Goal: Task Accomplishment & Management: Manage account settings

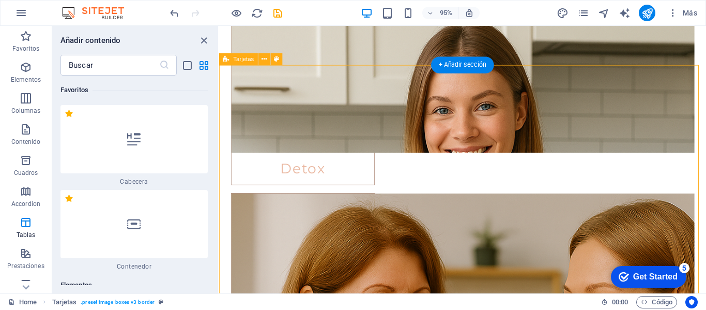
scroll to position [7490, 0]
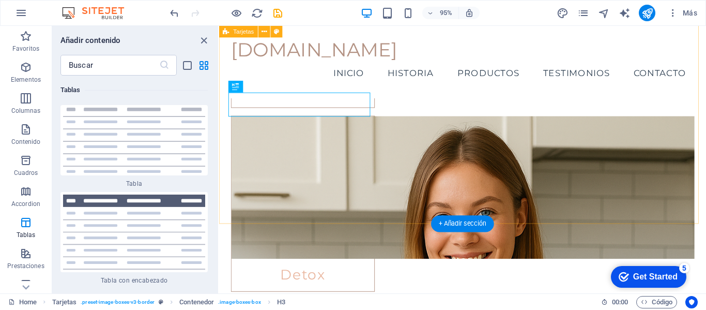
scroll to position [1424, 0]
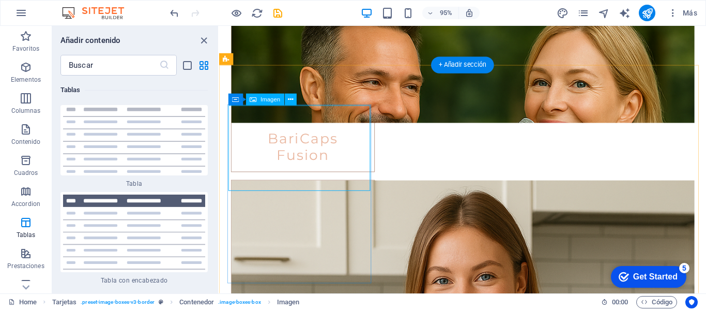
scroll to position [1500, 0]
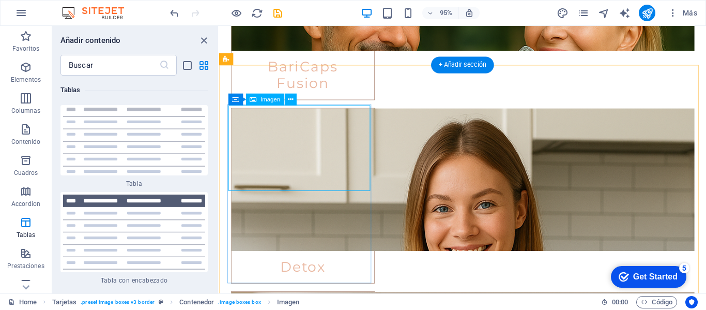
select select "%"
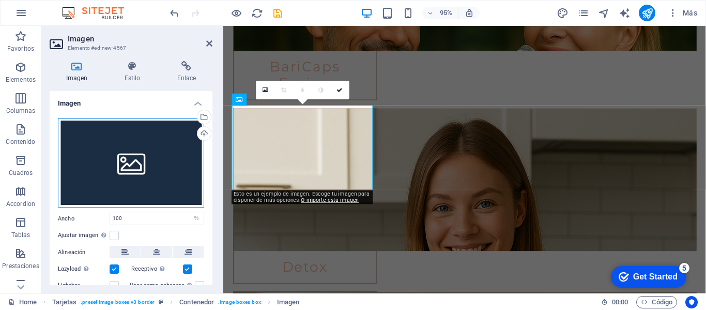
click at [133, 163] on div "Arrastra archivos aquí, haz clic para escoger archivos o selecciona archivos de…" at bounding box center [131, 163] width 146 height 90
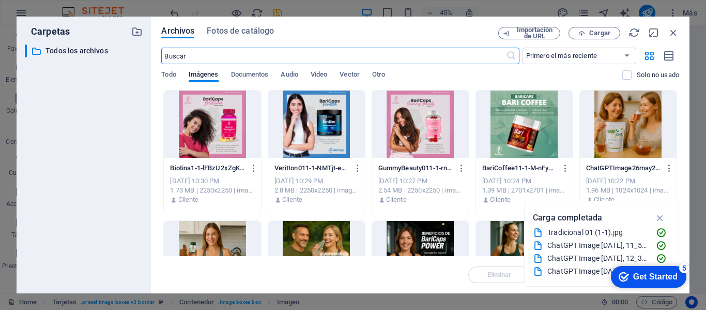
scroll to position [1766, 0]
click at [586, 31] on span "Cargar" at bounding box center [595, 33] width 42 height 7
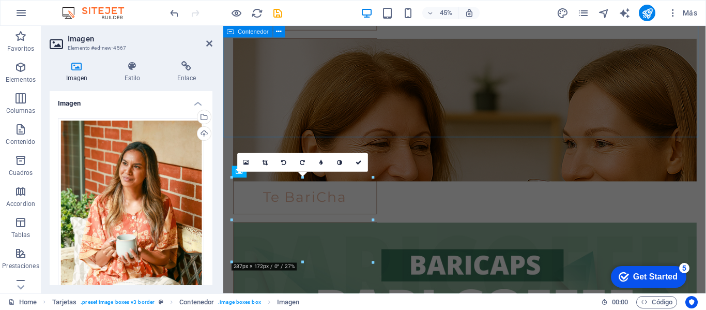
scroll to position [1500, 0]
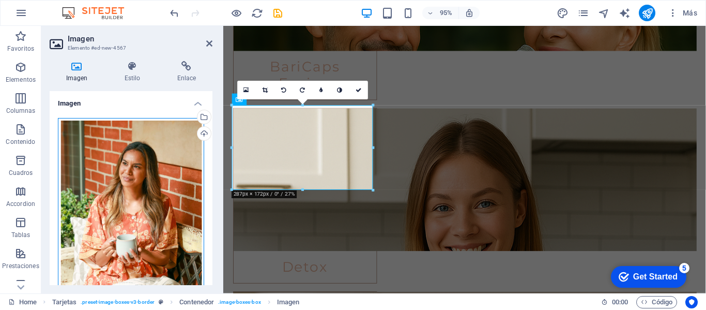
click at [158, 184] on div "Arrastra archivos aquí, haz clic para escoger archivos o selecciona archivos de…" at bounding box center [131, 209] width 146 height 182
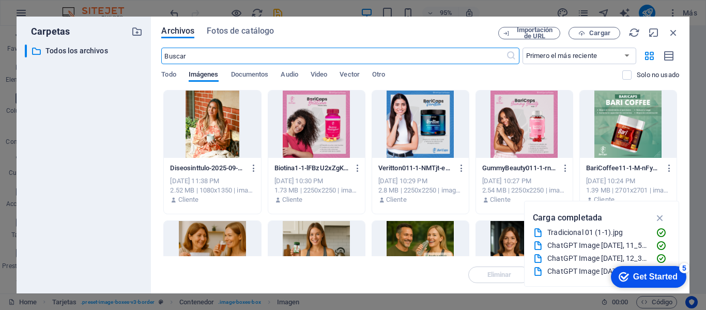
scroll to position [1766, 0]
click at [677, 34] on icon "button" at bounding box center [673, 32] width 11 height 11
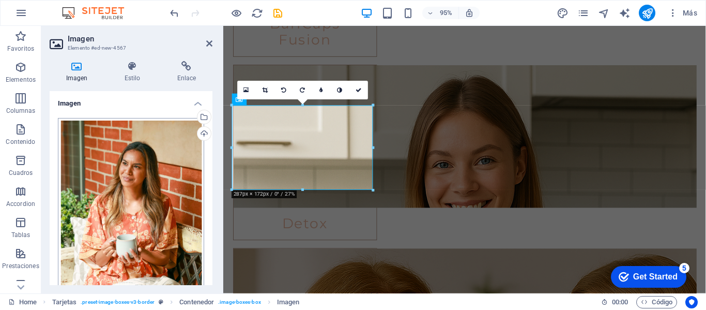
scroll to position [103, 0]
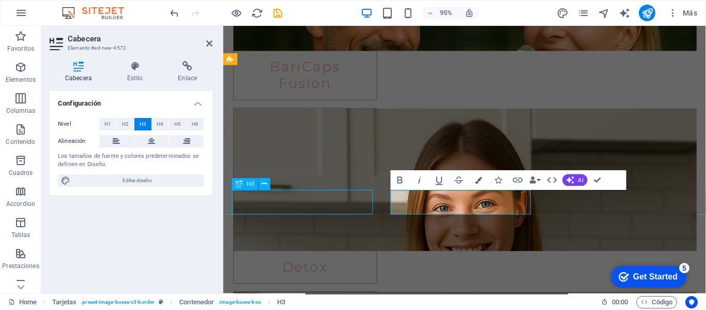
scroll to position [1464, 0]
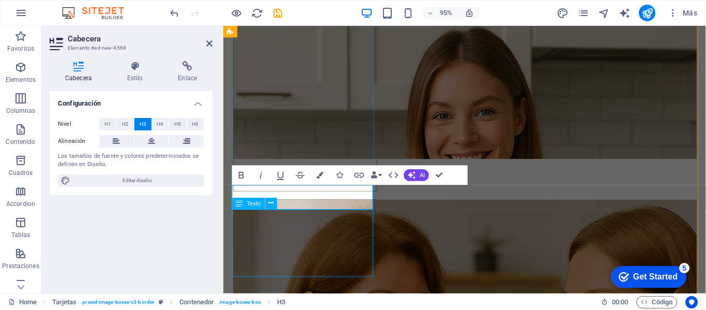
scroll to position [1603, 0]
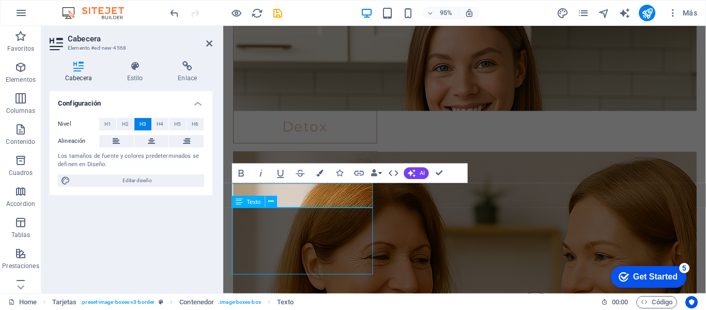
scroll to position [1568, 0]
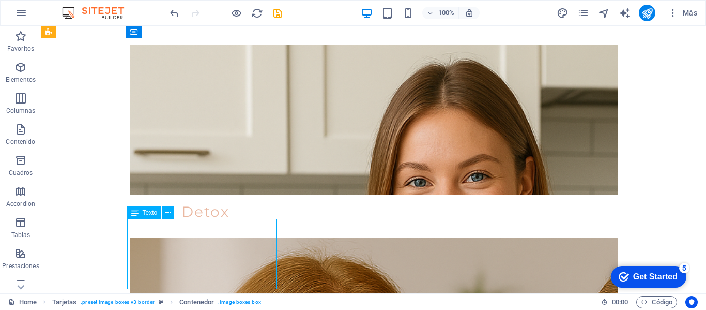
scroll to position [1603, 0]
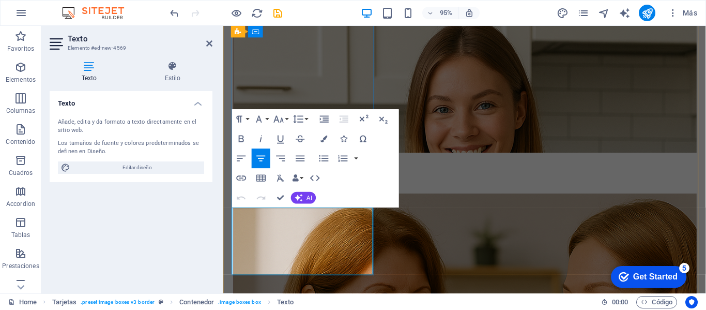
drag, startPoint x: 330, startPoint y: 273, endPoint x: 247, endPoint y: 224, distance: 96.6
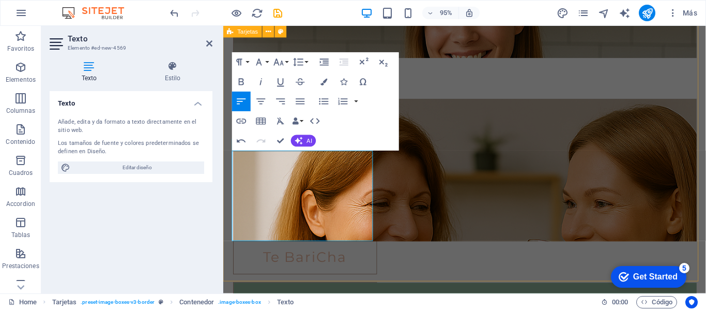
scroll to position [1707, 0]
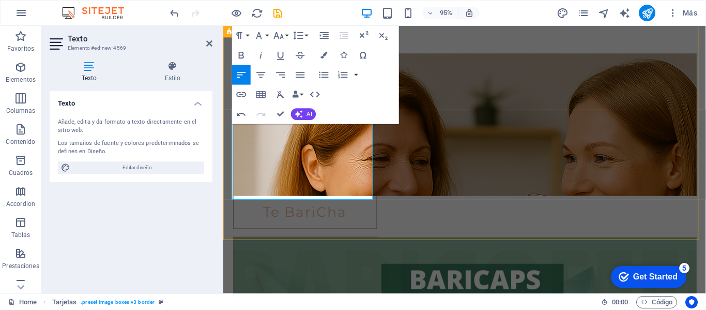
scroll to position [1673, 0]
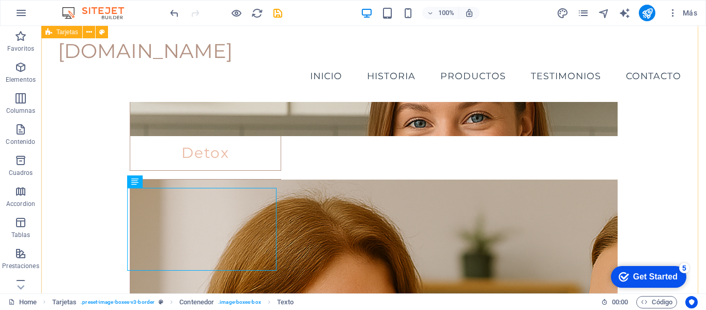
scroll to position [1569, 0]
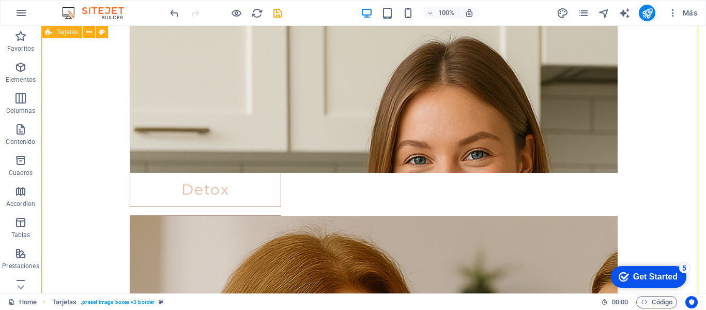
scroll to position [1569, 0]
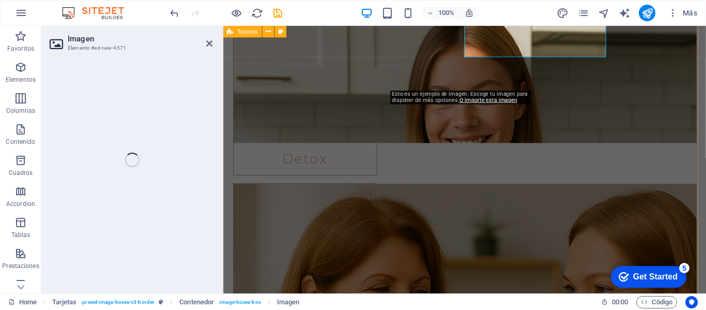
scroll to position [1605, 0]
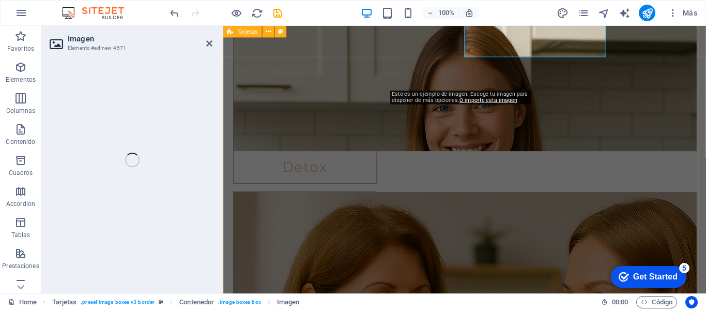
select select "%"
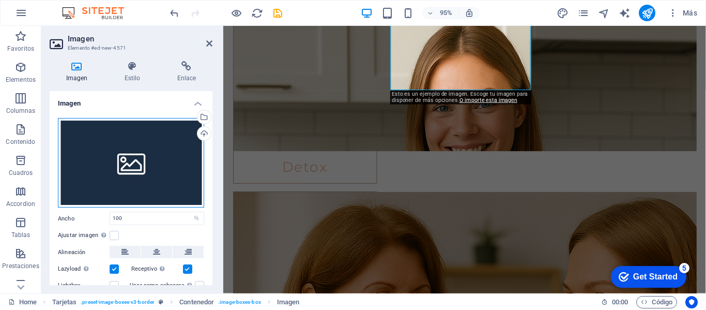
click at [127, 172] on div "Arrastra archivos aquí, haz clic para escoger archivos o selecciona archivos de…" at bounding box center [131, 163] width 146 height 90
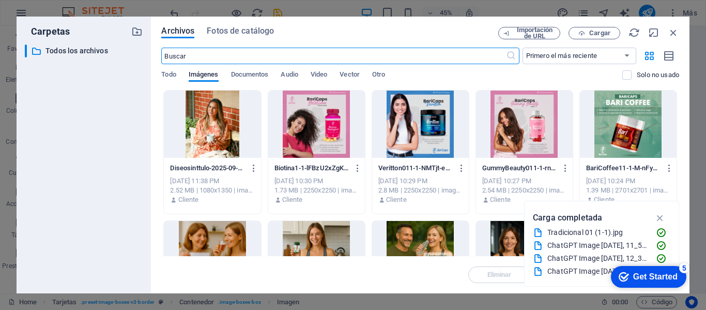
scroll to position [1871, 0]
click at [601, 31] on span "Cargar" at bounding box center [600, 33] width 21 height 6
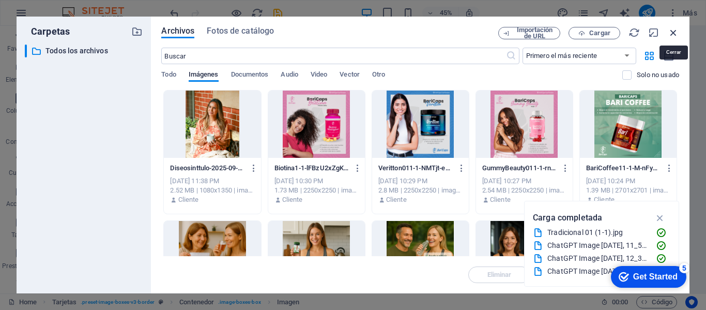
click at [677, 33] on icon "button" at bounding box center [673, 32] width 11 height 11
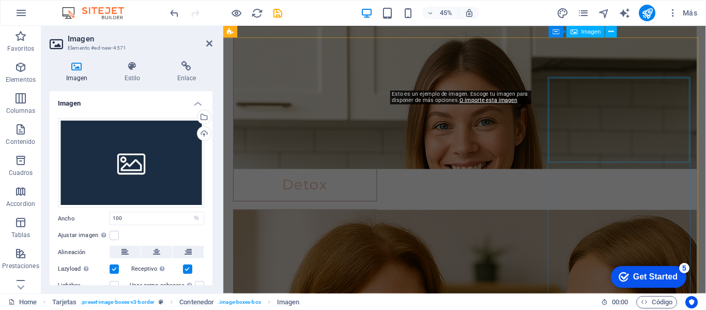
scroll to position [1605, 0]
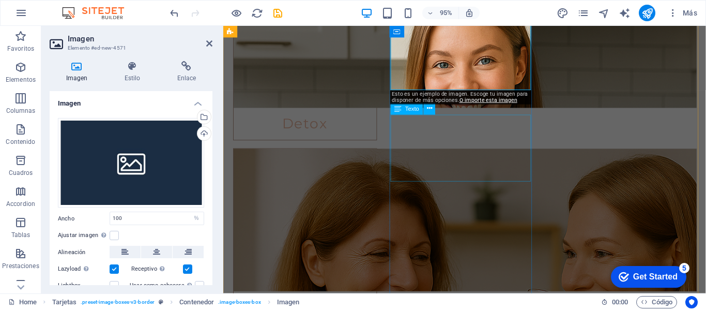
drag, startPoint x: 462, startPoint y: 162, endPoint x: 632, endPoint y: 154, distance: 170.3
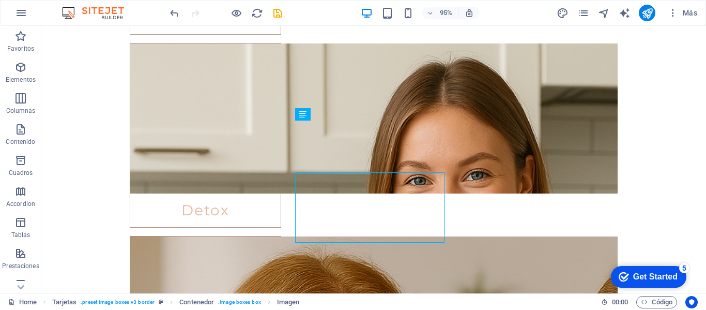
select select "rem"
select select "preset-image-boxes-v3-border"
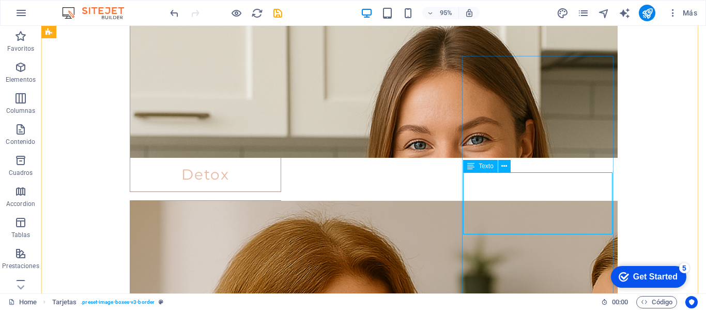
scroll to position [1569, 0]
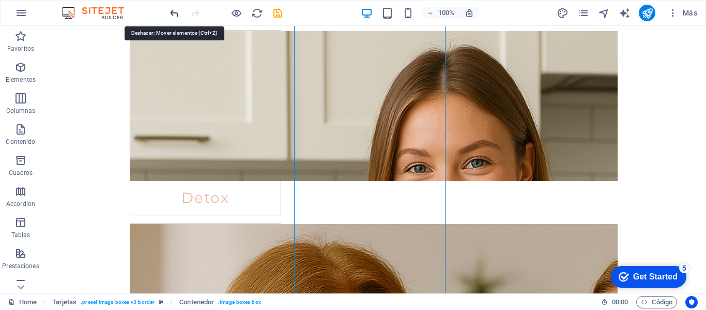
click at [170, 11] on icon "undo" at bounding box center [175, 13] width 12 height 12
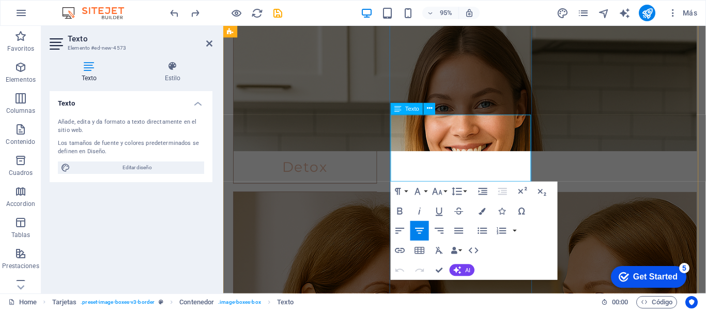
drag, startPoint x: 496, startPoint y: 175, endPoint x: 403, endPoint y: 128, distance: 104.1
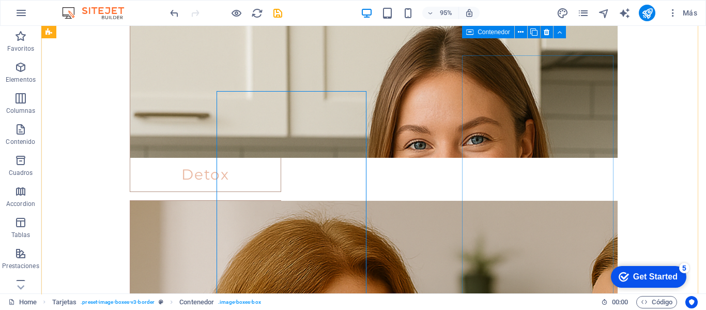
scroll to position [1570, 0]
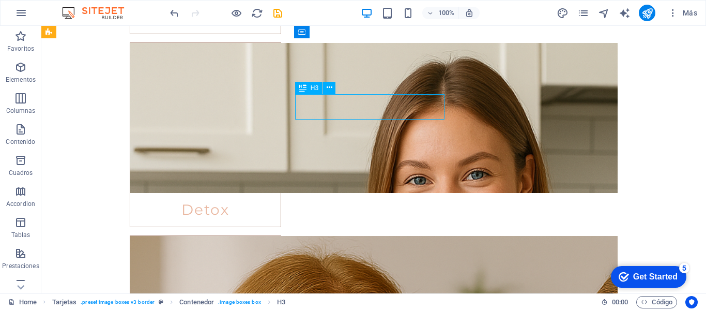
scroll to position [1605, 0]
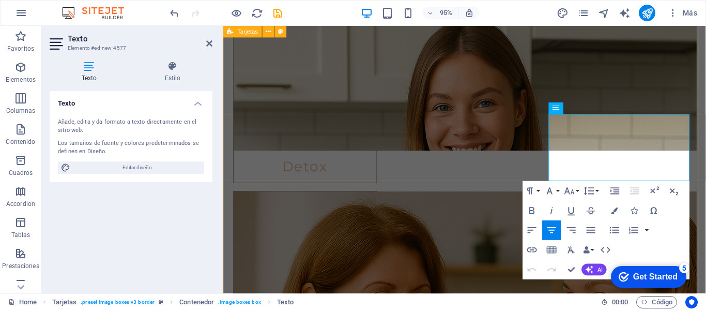
drag, startPoint x: 655, startPoint y: 176, endPoint x: 561, endPoint y: 120, distance: 109.5
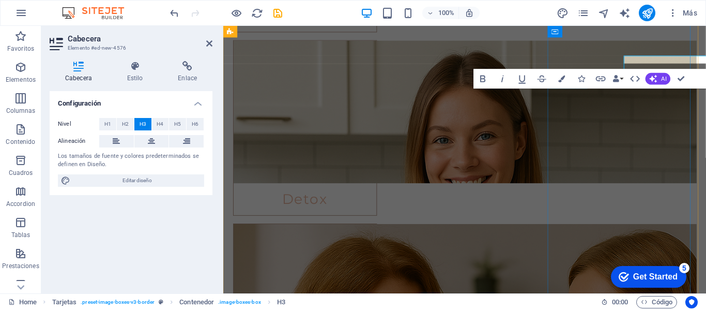
scroll to position [1606, 0]
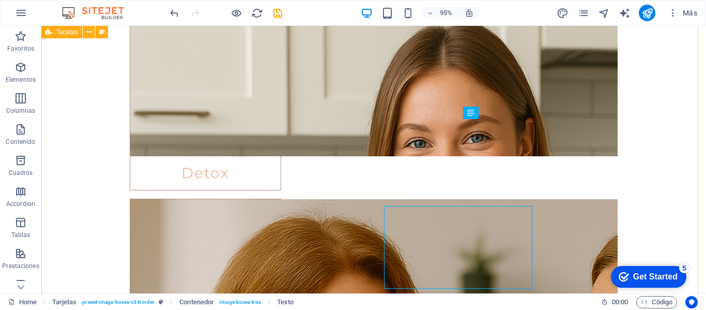
scroll to position [1571, 0]
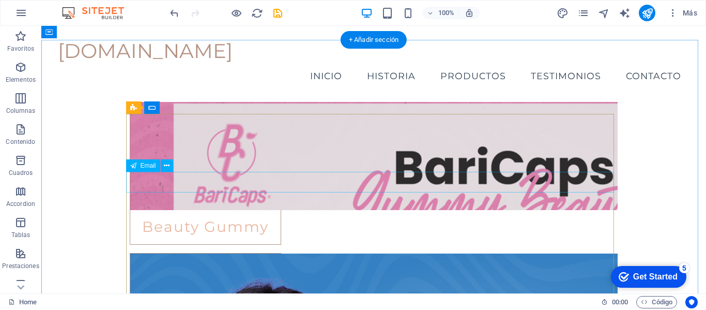
scroll to position [2191, 0]
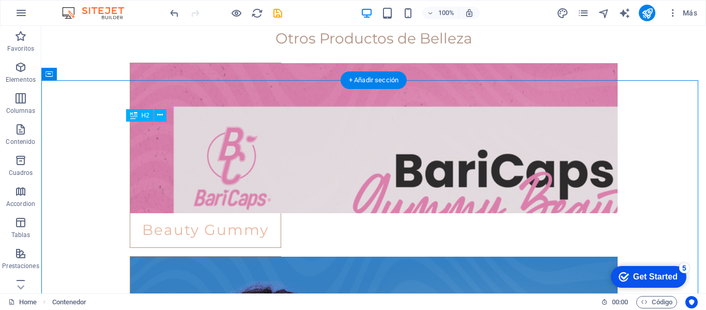
scroll to position [2258, 0]
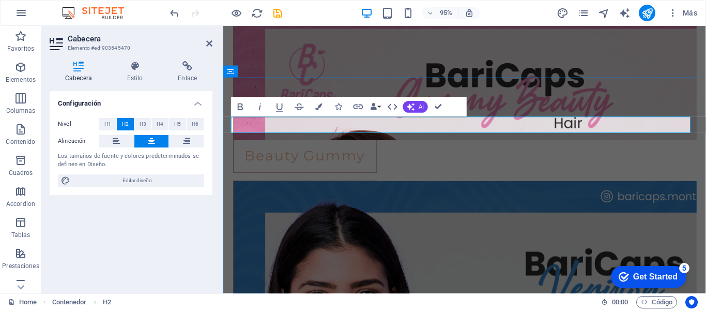
drag, startPoint x: 634, startPoint y: 127, endPoint x: 364, endPoint y: 121, distance: 270.6
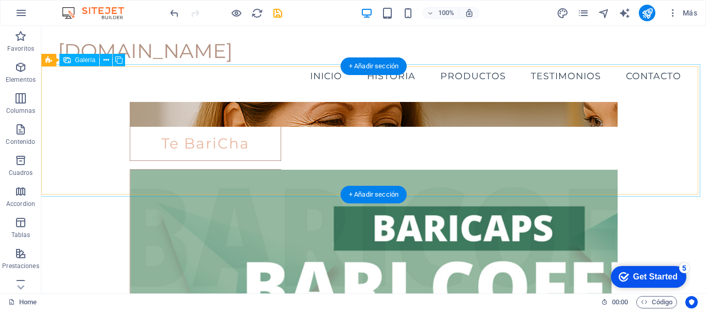
scroll to position [1741, 0]
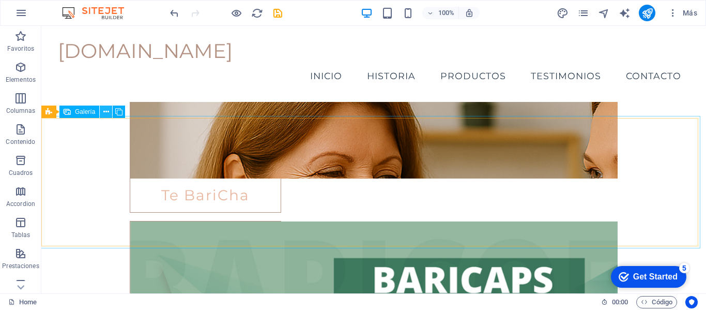
click at [106, 113] on icon at bounding box center [106, 112] width 6 height 11
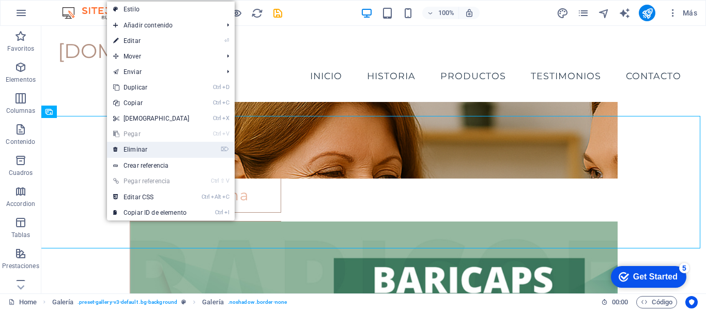
click at [133, 147] on link "⌦ Eliminar" at bounding box center [151, 150] width 89 height 16
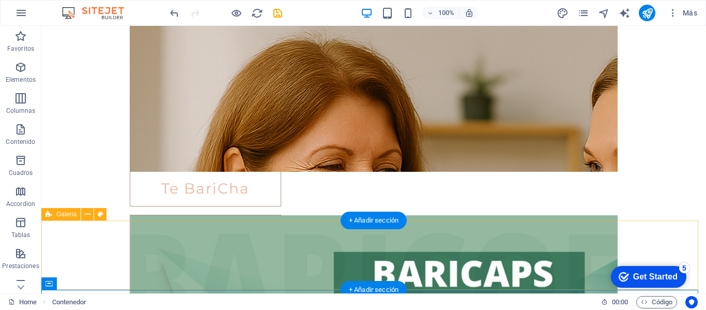
scroll to position [1794, 0]
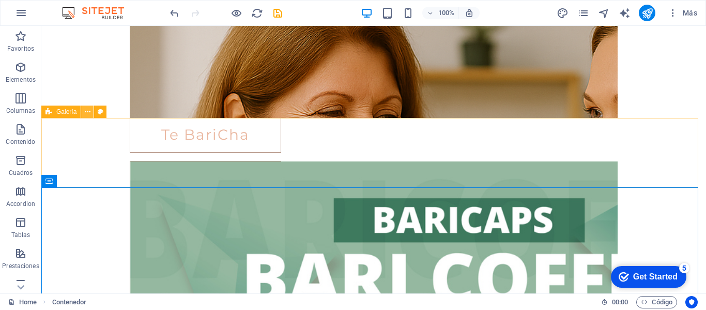
click at [85, 110] on icon at bounding box center [88, 112] width 6 height 11
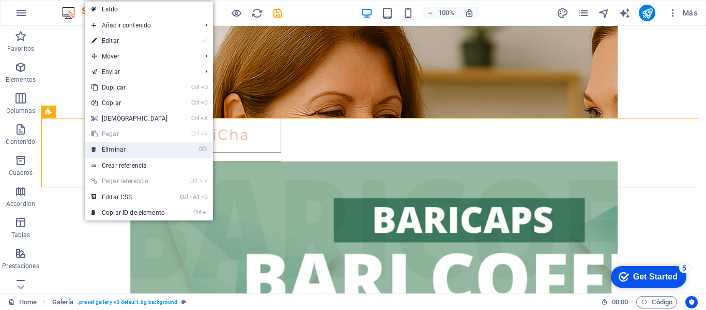
click at [110, 146] on link "⌦ Eliminar" at bounding box center [129, 150] width 89 height 16
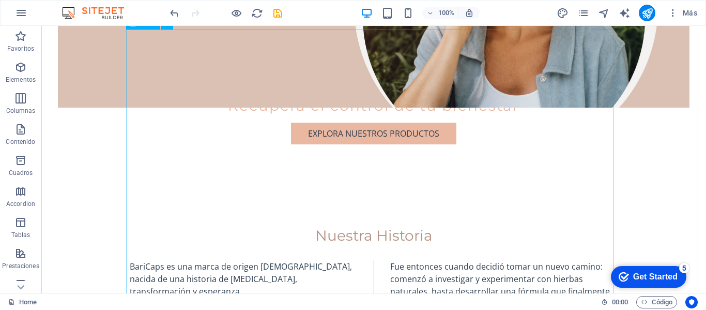
scroll to position [362, 0]
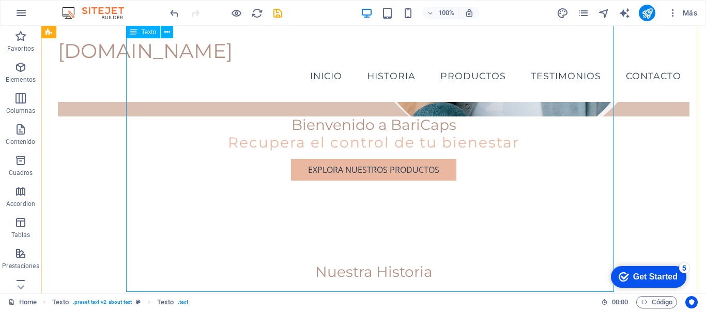
scroll to position [154, 0]
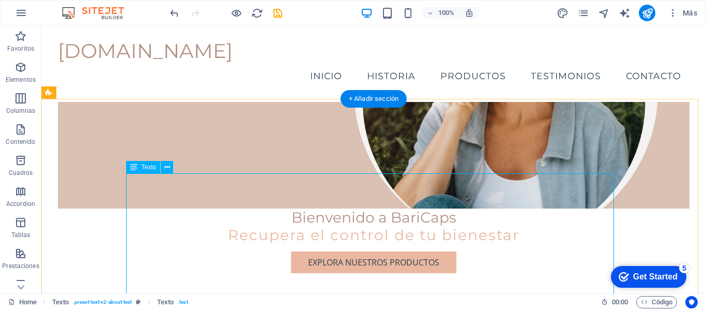
click at [165, 167] on icon at bounding box center [167, 167] width 6 height 11
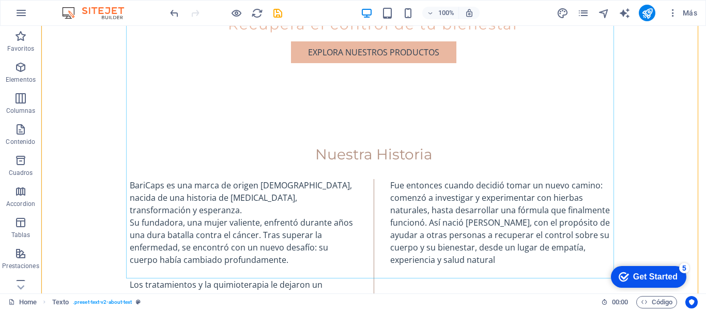
scroll to position [361, 0]
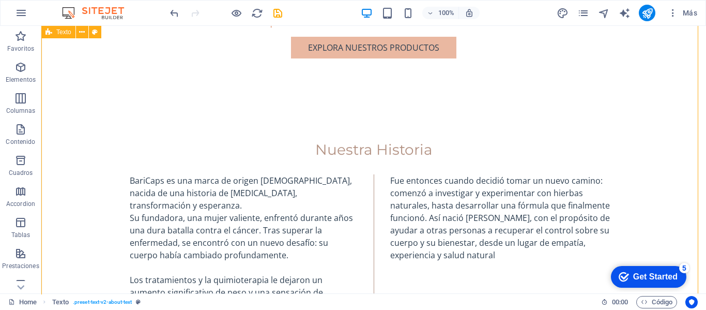
click at [390, 292] on div "Nuestra Historia BariCaps es una marca de origen brasileño, nacida de una histo…" at bounding box center [373, 300] width 665 height 401
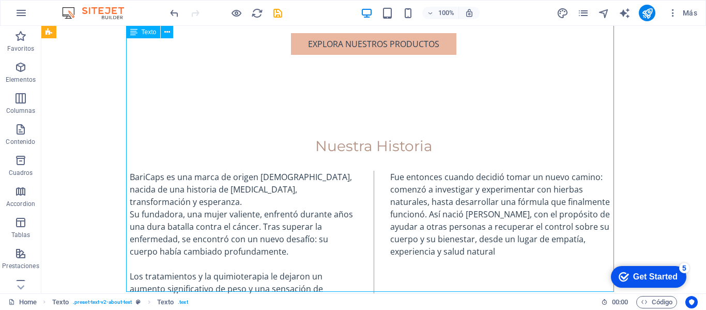
scroll to position [413, 0]
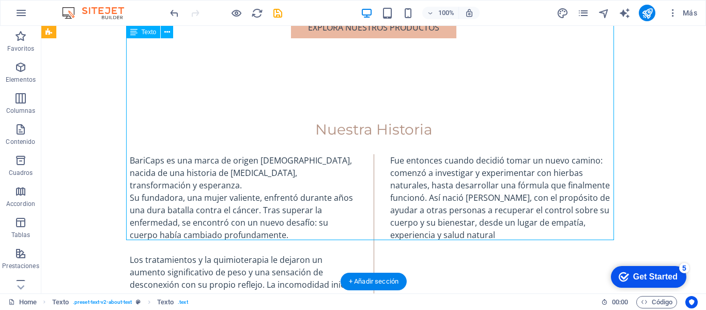
drag, startPoint x: 322, startPoint y: 238, endPoint x: 327, endPoint y: 227, distance: 12.8
click at [327, 227] on div "BariCaps es una marca de origen brasileño, nacida de una historia de lucha, tra…" at bounding box center [374, 296] width 488 height 285
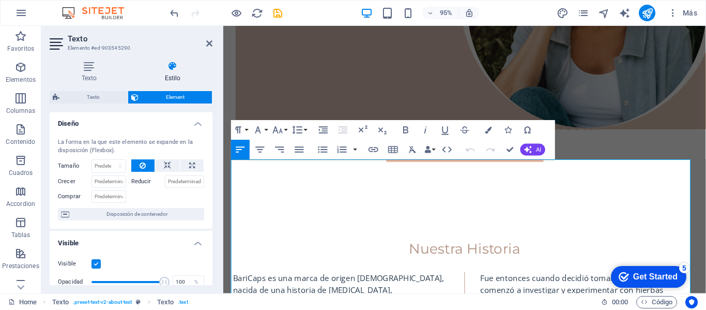
scroll to position [0, 0]
click at [139, 182] on label "Reducir" at bounding box center [148, 182] width 34 height 12
click at [165, 182] on input "Reducir" at bounding box center [185, 182] width 40 height 12
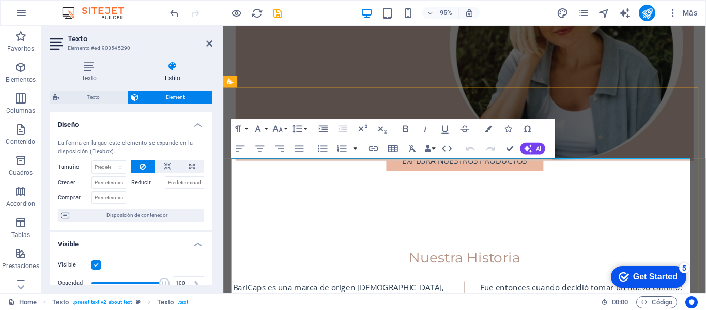
scroll to position [404, 0]
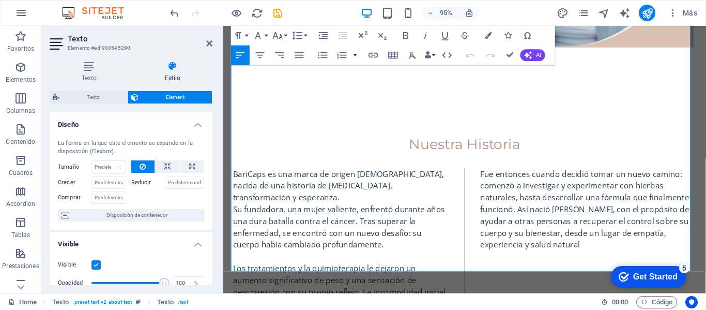
drag, startPoint x: 447, startPoint y: 281, endPoint x: 449, endPoint y: 273, distance: 9.0
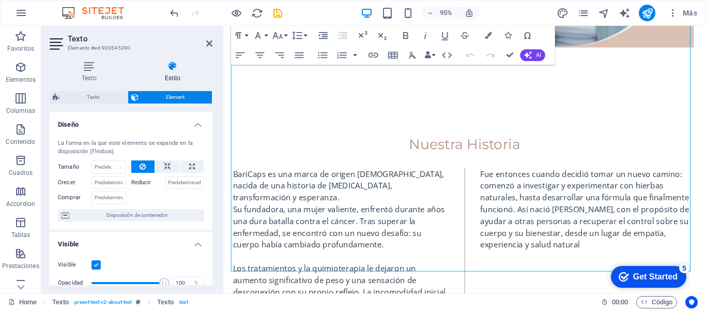
click at [475, 282] on div "Nuestra Historia BariCaps es una marca de origen brasileño, nacida de una histo…" at bounding box center [477, 301] width 508 height 401
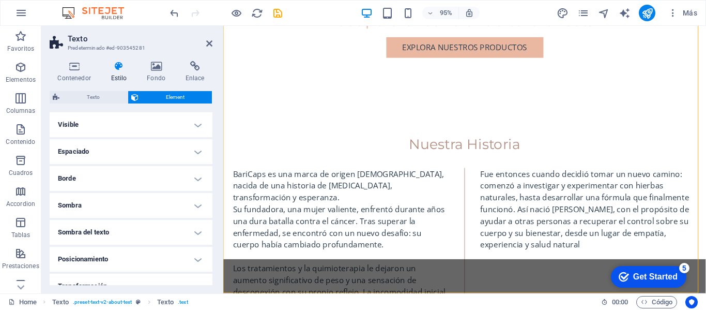
scroll to position [423, 0]
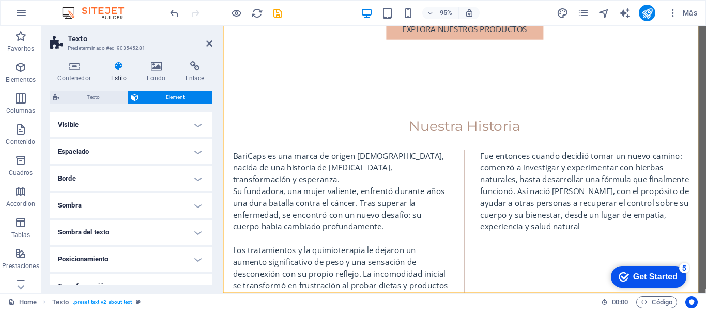
click at [473, 266] on div "Nuestra Historia BariCaps es una marca de origen brasileño, nacida de una histo…" at bounding box center [477, 282] width 508 height 401
click at [345, 240] on div "BariCaps es una marca de origen brasileño, nacida de una historia de lucha, tra…" at bounding box center [478, 299] width 488 height 285
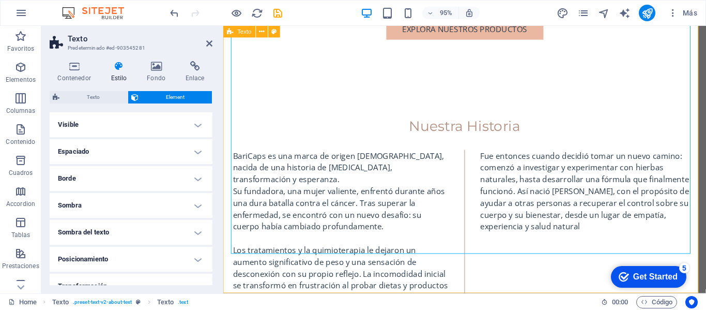
click at [231, 265] on div "Nuestra Historia BariCaps es una marca de origen brasileño, nacida de una histo…" at bounding box center [477, 282] width 508 height 401
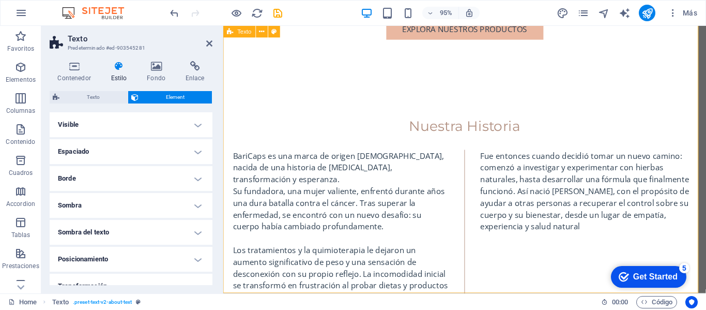
click at [231, 265] on div "Nuestra Historia BariCaps es una marca de origen brasileño, nacida de una histo…" at bounding box center [477, 282] width 508 height 401
click at [285, 31] on icon at bounding box center [287, 31] width 5 height 10
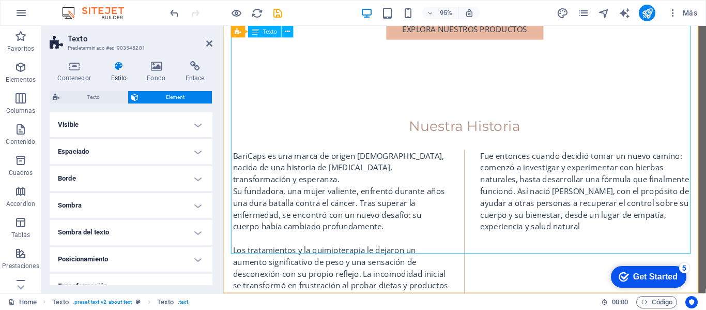
click at [415, 224] on div "BariCaps es una marca de origen brasileño, nacida de una historia de lucha, tra…" at bounding box center [478, 299] width 488 height 285
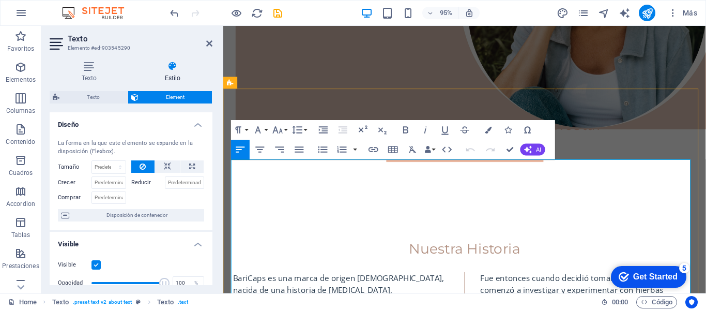
click at [234, 285] on p "BariCaps es una marca de origen [DEMOGRAPHIC_DATA], nacida de una historia de l…" at bounding box center [348, 303] width 228 height 37
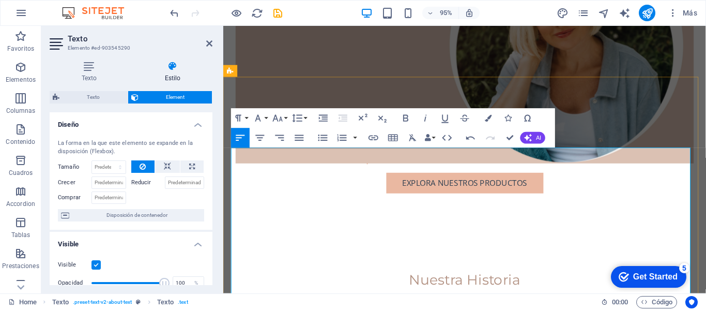
drag, startPoint x: 622, startPoint y: 134, endPoint x: 786, endPoint y: 129, distance: 164.0
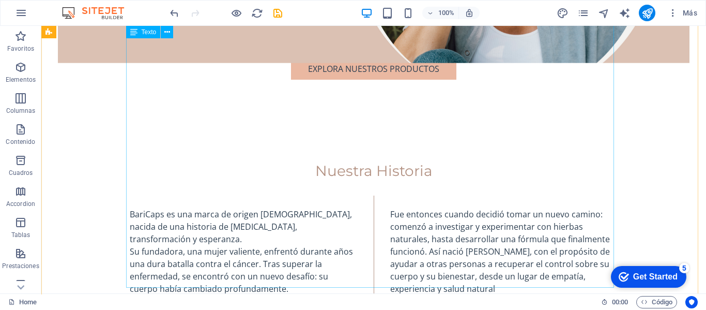
scroll to position [468, 0]
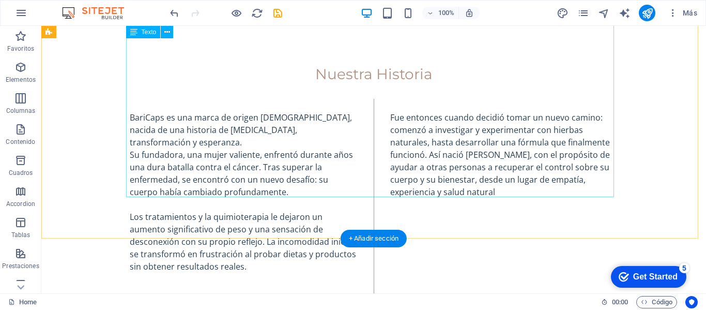
click at [370, 184] on div "BariCaps es una marca de origen brasileño, nacida de una historia de lucha, tra…" at bounding box center [374, 248] width 488 height 298
click at [130, 195] on div "BariCaps es una marca de origen brasileño, nacida de una historia de lucha, tra…" at bounding box center [374, 248] width 488 height 298
click at [130, 194] on div "BariCaps es una marca de origen brasileño, nacida de una historia de lucha, tra…" at bounding box center [374, 248] width 488 height 298
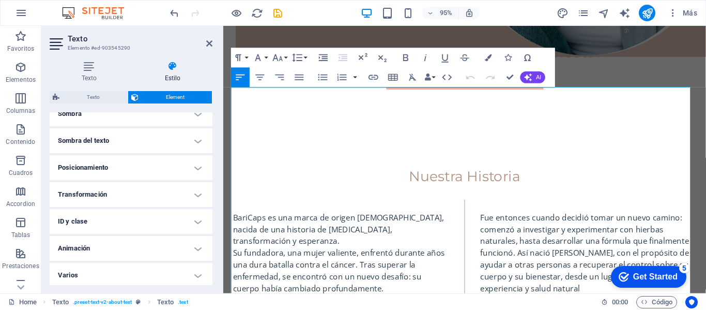
scroll to position [273, 0]
click at [196, 277] on h4 "Varios" at bounding box center [131, 272] width 163 height 25
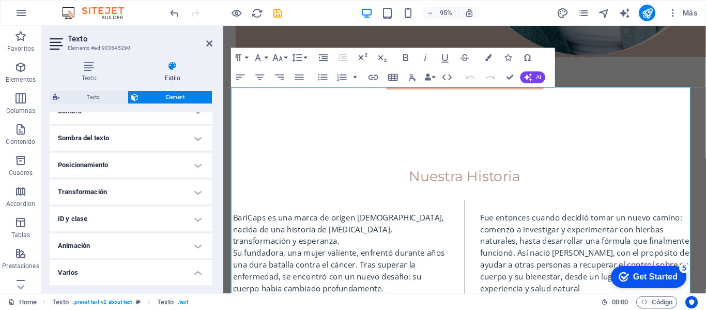
click at [196, 272] on h4 "Varios" at bounding box center [131, 269] width 163 height 19
click at [199, 243] on h4 "Animación" at bounding box center [131, 245] width 163 height 25
click at [199, 243] on h4 "Animación" at bounding box center [131, 242] width 163 height 19
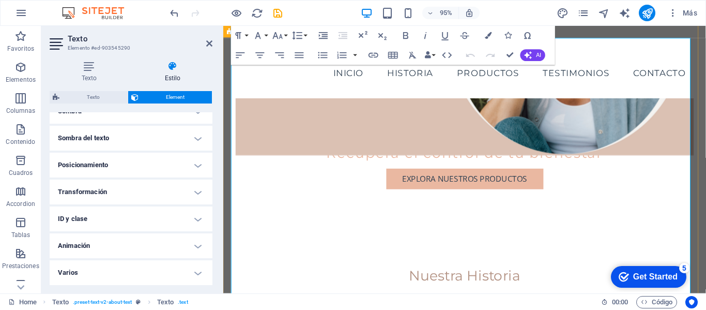
scroll to position [249, 0]
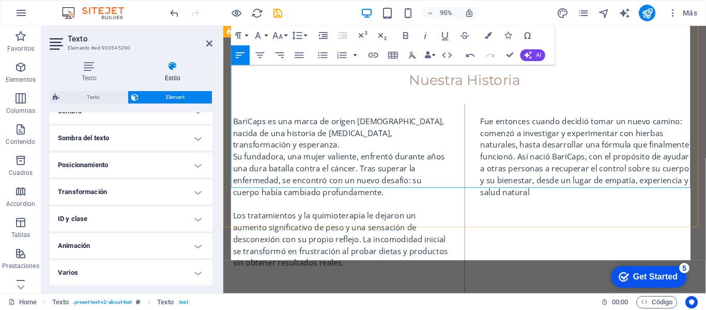
scroll to position [428, 0]
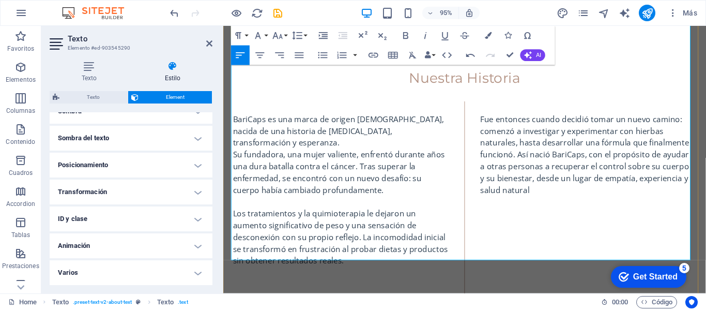
click at [394, 273] on div "Nuestra Historia BariCaps es una marca de origen brasileño, nacida de una histo…" at bounding box center [477, 238] width 508 height 414
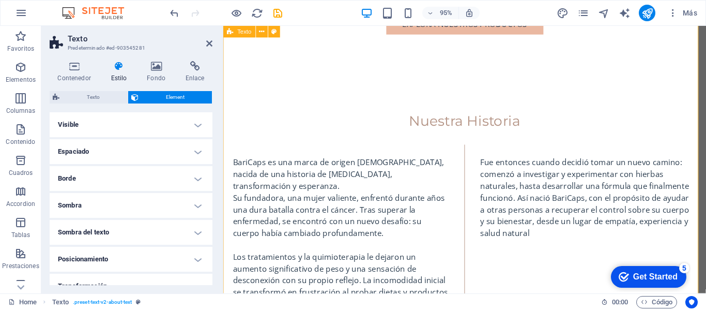
click at [393, 273] on div "Nuestra Historia BariCaps es una marca de origen brasileño, nacida de una histo…" at bounding box center [477, 284] width 508 height 414
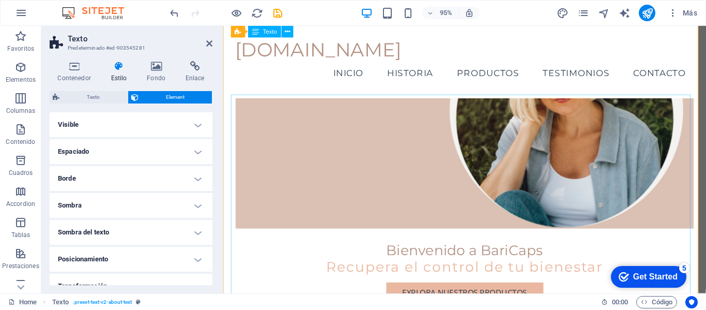
scroll to position [144, 0]
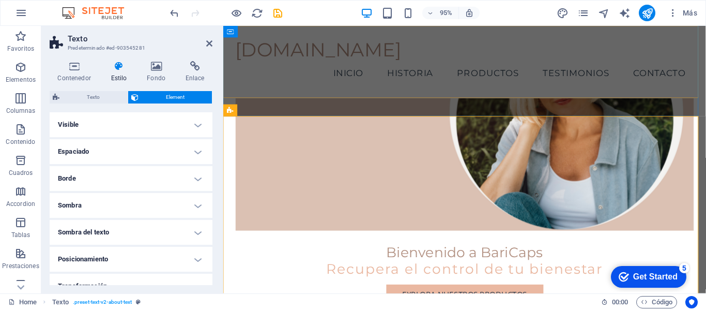
click at [697, 87] on header "baricaps.uy Menu Inicio Historia Productos Testimonios Contacto Bienvenido a Ba…" at bounding box center [477, 121] width 508 height 479
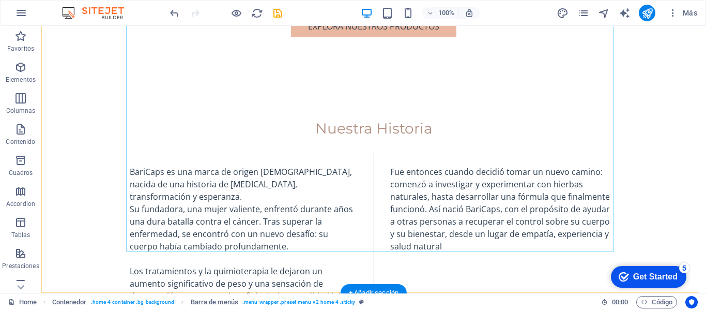
scroll to position [569, 0]
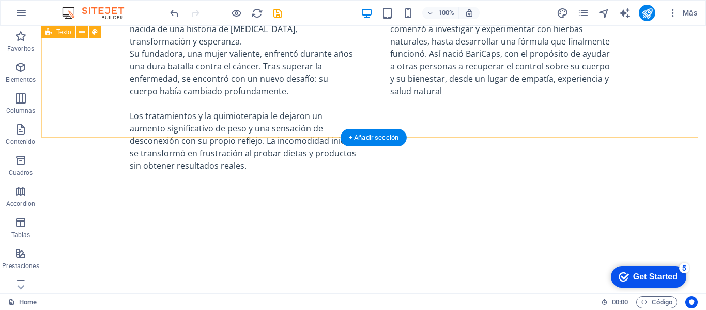
drag, startPoint x: 412, startPoint y: 164, endPoint x: 371, endPoint y: 119, distance: 60.4
click at [130, 75] on div "BariCaps es una marca de origen brasileño, nacida de una historia de lucha, tra…" at bounding box center [374, 147] width 488 height 298
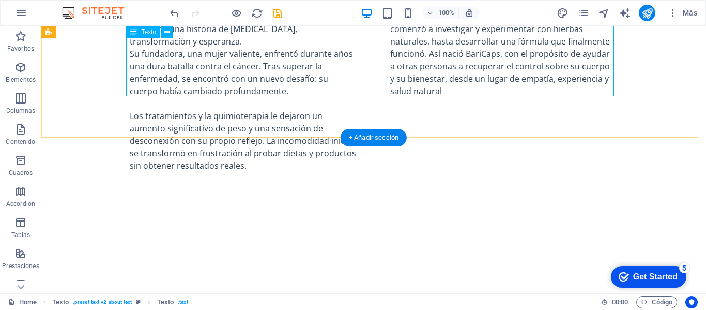
click at [130, 88] on div "BariCaps es una marca de origen brasileño, nacida de una historia de lucha, tra…" at bounding box center [374, 147] width 488 height 298
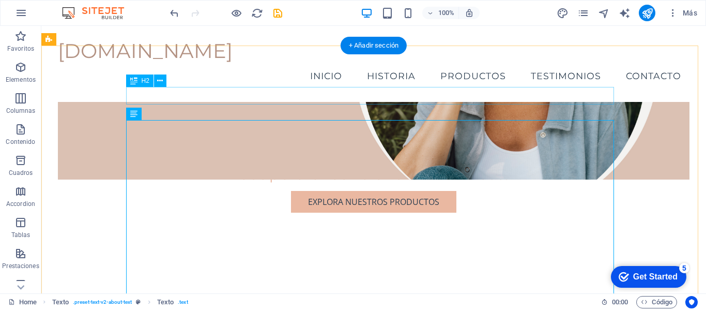
scroll to position [206, 0]
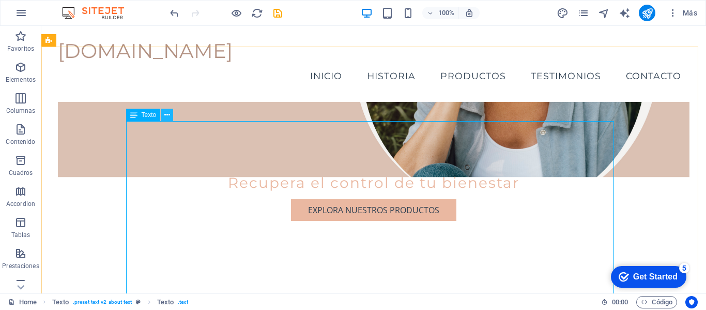
click at [161, 113] on button at bounding box center [167, 115] width 12 height 12
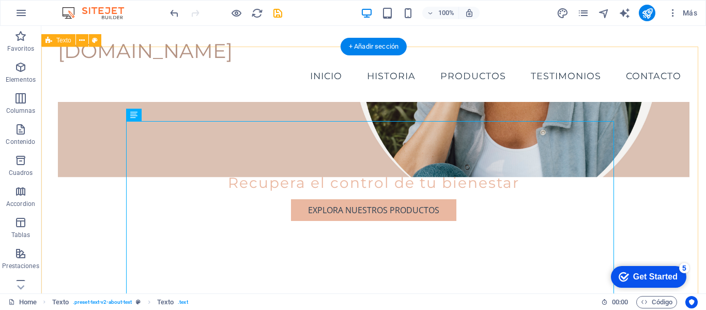
click at [566, 304] on div "Nuestra Historia" at bounding box center [374, 313] width 488 height 18
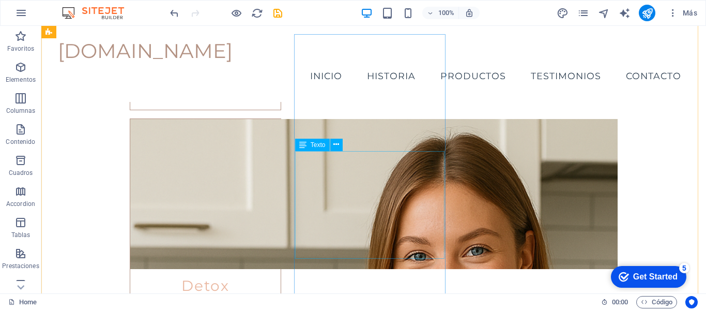
scroll to position [1395, 0]
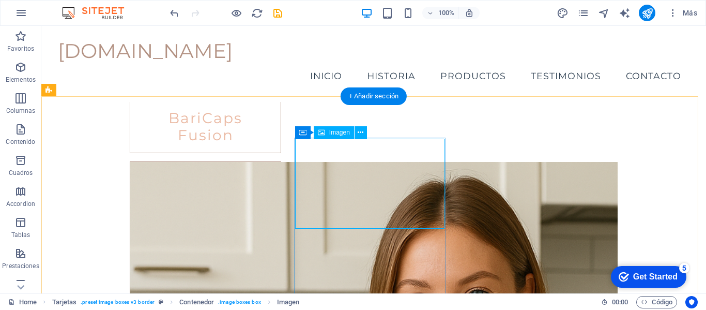
select select "%"
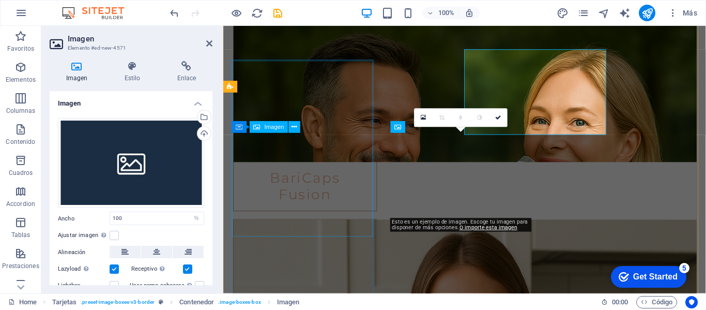
scroll to position [1483, 0]
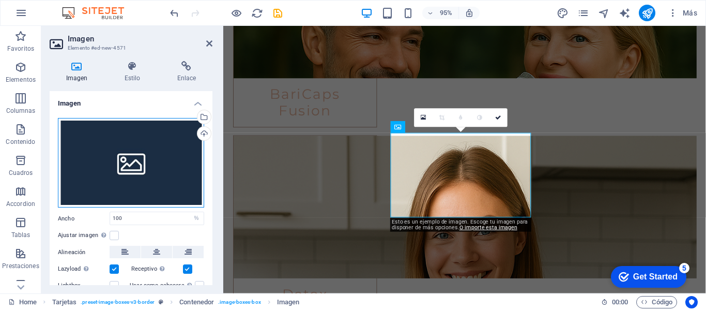
click at [134, 173] on div "Arrastra archivos aquí, haz clic para escoger archivos o selecciona archivos de…" at bounding box center [131, 163] width 146 height 90
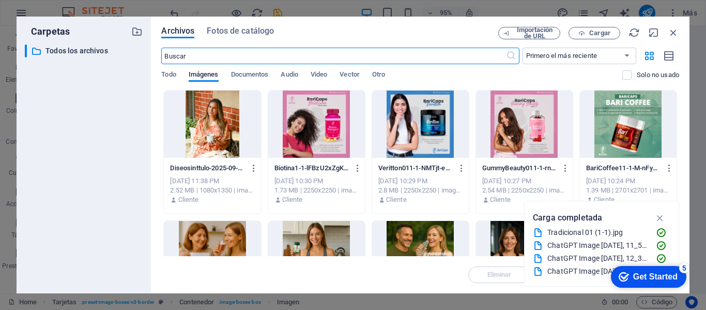
scroll to position [1749, 0]
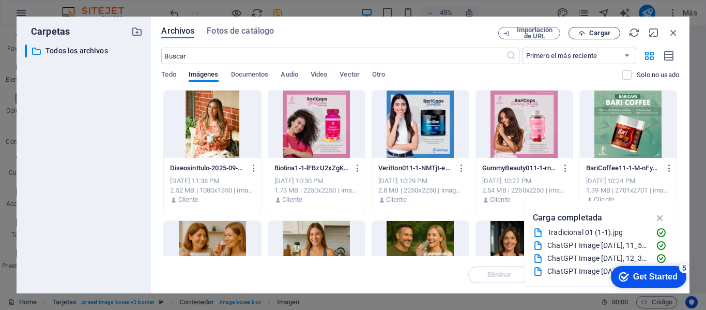
click at [595, 31] on span "Cargar" at bounding box center [600, 33] width 21 height 6
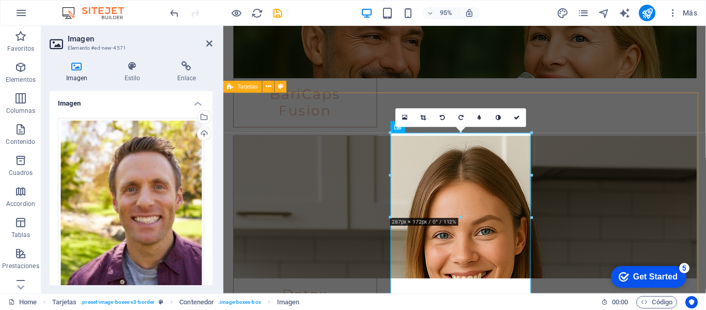
scroll to position [1587, 0]
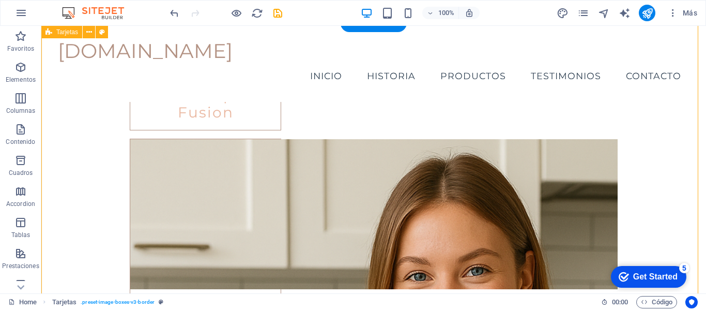
scroll to position [1447, 0]
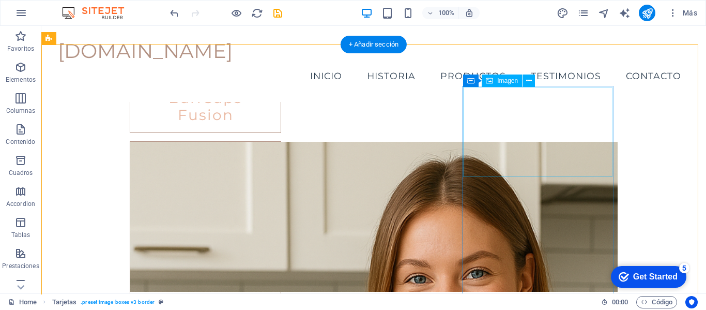
select select "%"
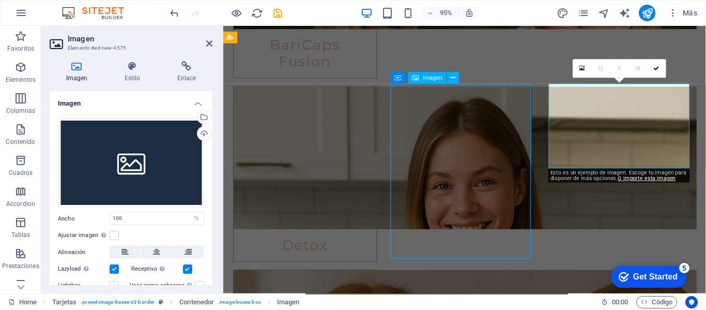
scroll to position [1499, 0]
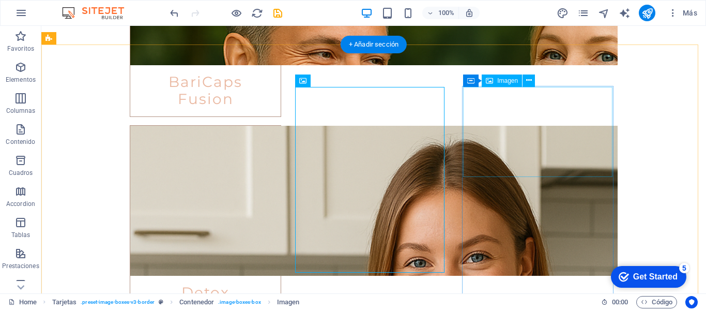
select select "%"
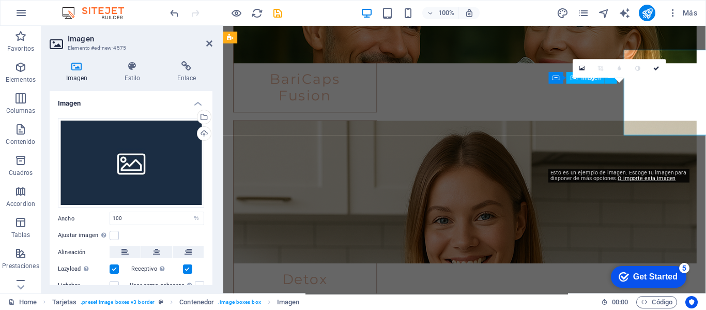
scroll to position [1535, 0]
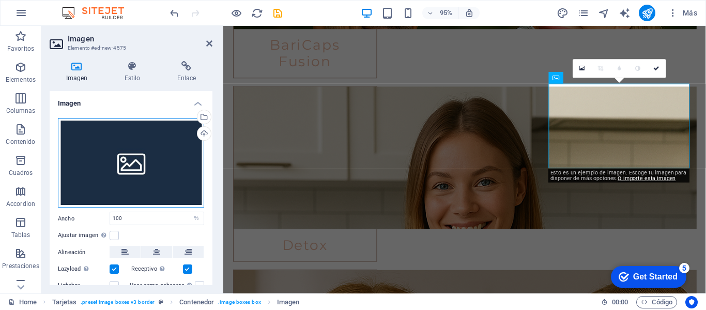
click at [155, 167] on div "Arrastra archivos aquí, haz clic para escoger archivos o selecciona archivos de…" at bounding box center [131, 163] width 146 height 90
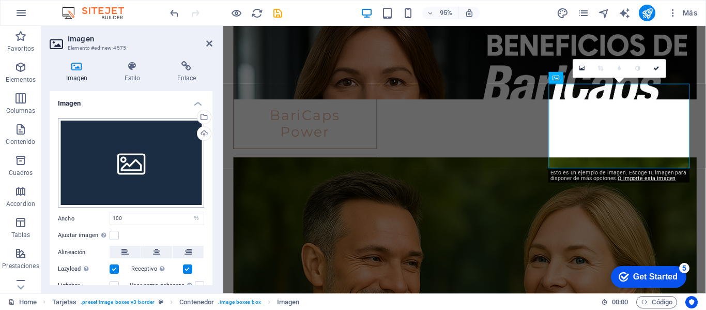
scroll to position [1801, 0]
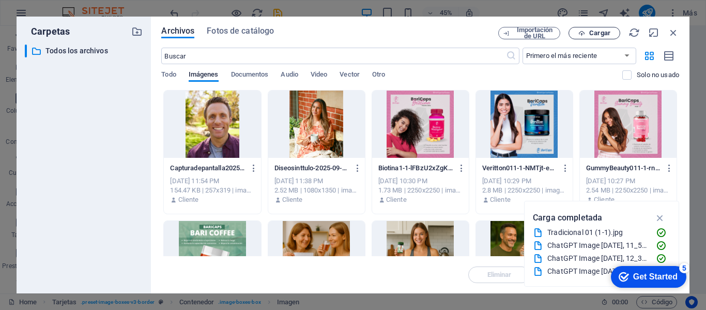
click at [600, 30] on span "Cargar" at bounding box center [600, 33] width 21 height 6
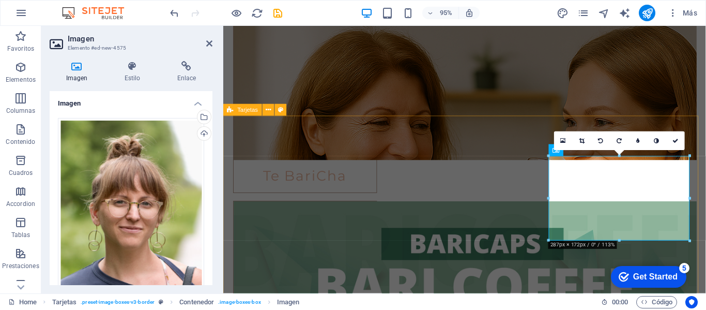
scroll to position [1535, 0]
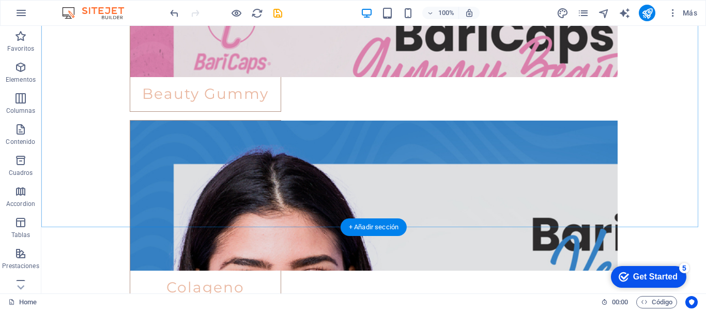
scroll to position [2374, 0]
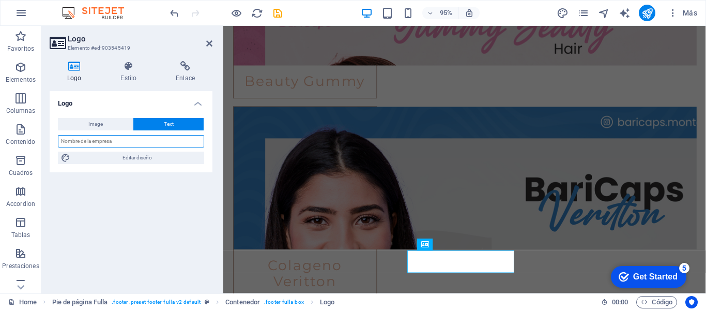
click at [104, 141] on input "text" at bounding box center [131, 141] width 146 height 12
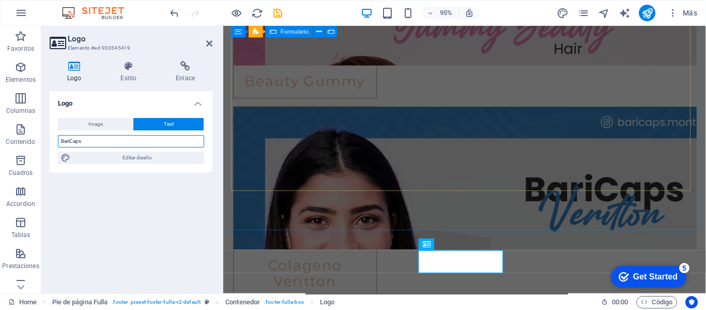
type input "BariCaps"
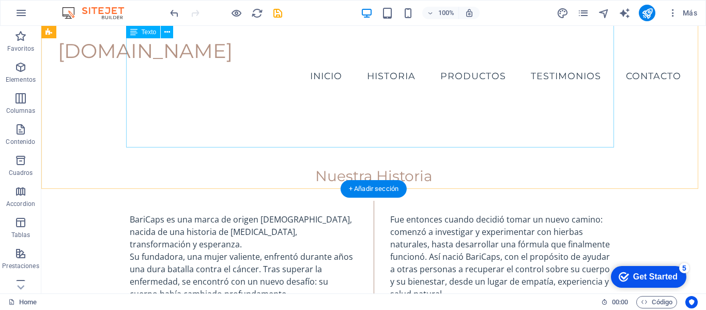
scroll to position [206, 0]
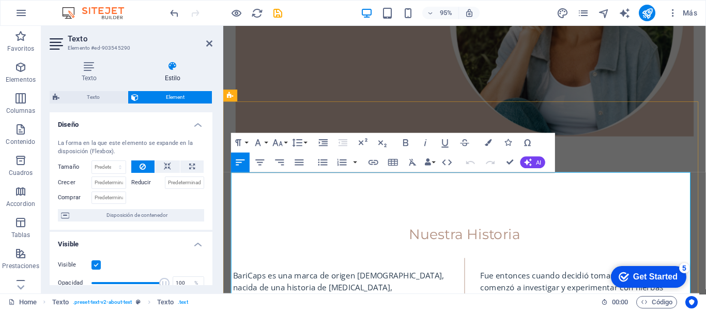
scroll to position [310, 0]
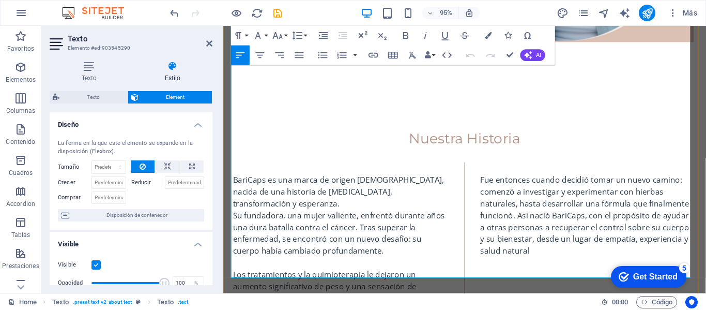
scroll to position [413, 0]
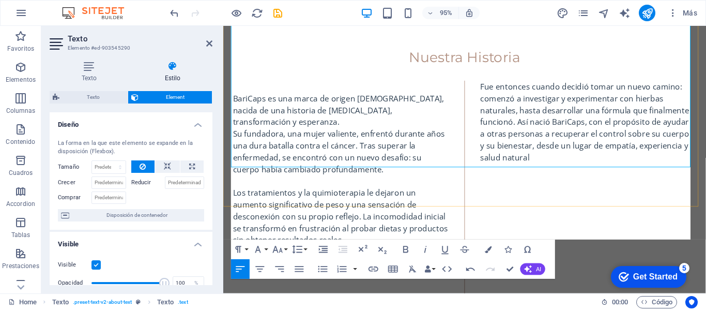
scroll to position [465, 0]
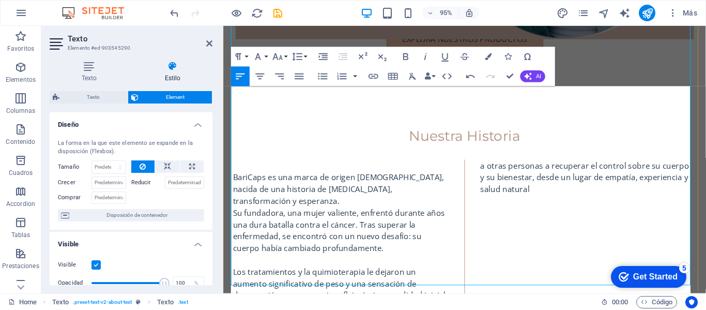
scroll to position [413, 0]
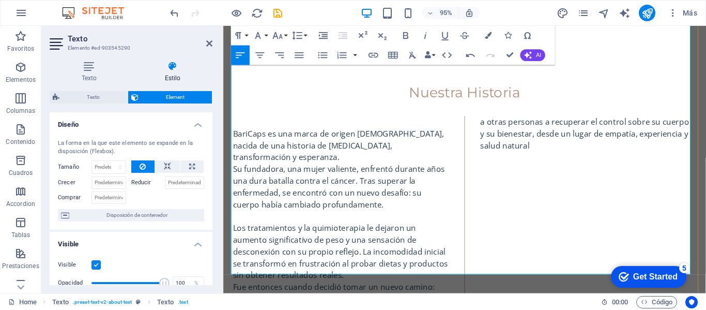
drag, startPoint x: 231, startPoint y: 168, endPoint x: 371, endPoint y: 240, distance: 157.5
click at [371, 240] on div "BariCaps es una marca de origen brasileño, nacida de una historia de lucha, tra…" at bounding box center [478, 232] width 488 height 223
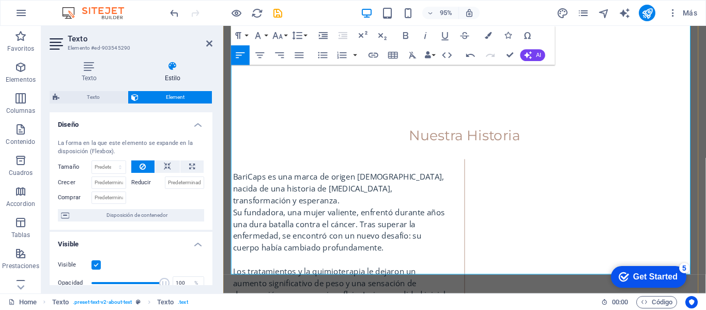
click at [494, 253] on p at bounding box center [608, 246] width 228 height 12
click at [494, 209] on p at bounding box center [608, 209] width 228 height 12
click at [494, 208] on p at bounding box center [608, 209] width 228 height 12
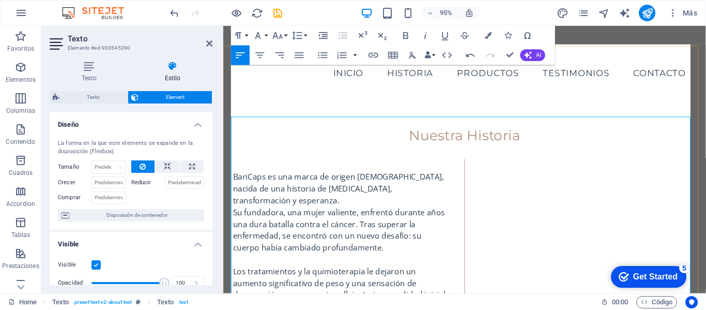
scroll to position [182, 0]
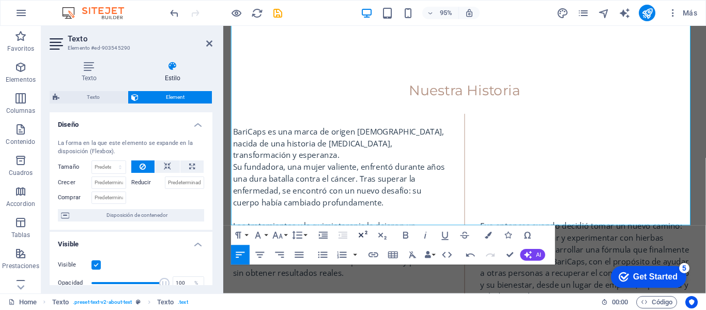
scroll to position [465, 0]
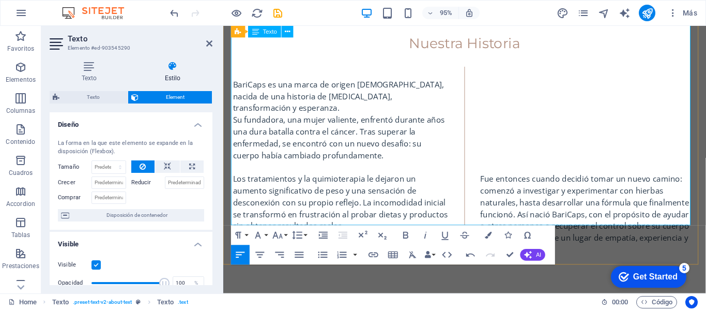
click at [494, 168] on p at bounding box center [608, 162] width 228 height 12
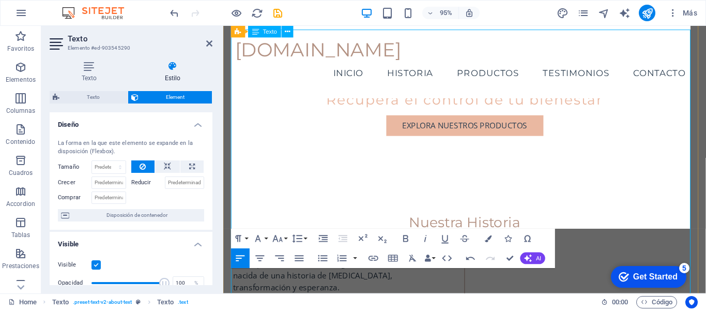
scroll to position [234, 0]
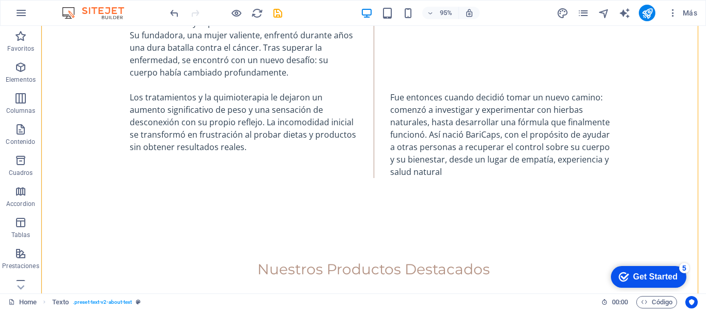
scroll to position [303, 0]
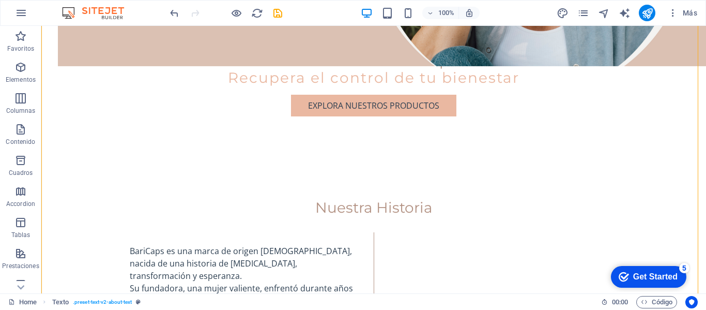
drag, startPoint x: 427, startPoint y: 145, endPoint x: 594, endPoint y: 121, distance: 169.2
click at [594, 158] on div "Nuestra Historia BariCaps es una marca de origen brasileño, nacida de una histo…" at bounding box center [373, 315] width 665 height 314
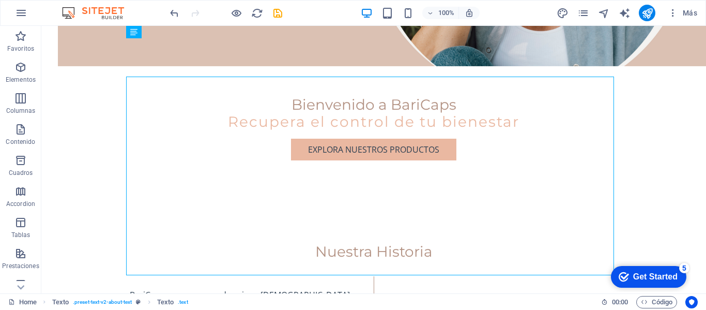
scroll to position [339, 0]
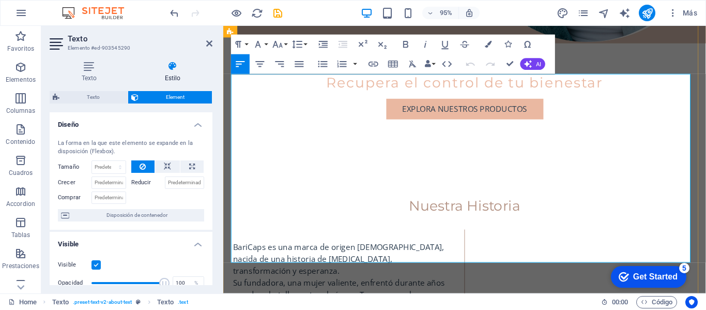
drag, startPoint x: 490, startPoint y: 179, endPoint x: 567, endPoint y: 263, distance: 113.8
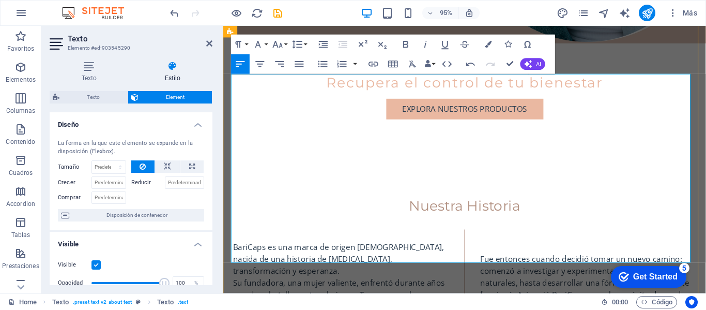
click at [494, 265] on p "Fue entonces cuando decidió tomar un nuevo camino: comenzó a investigar y exper…" at bounding box center [608, 290] width 228 height 50
click at [644, 207] on div "Nuestra Historia" at bounding box center [478, 216] width 488 height 18
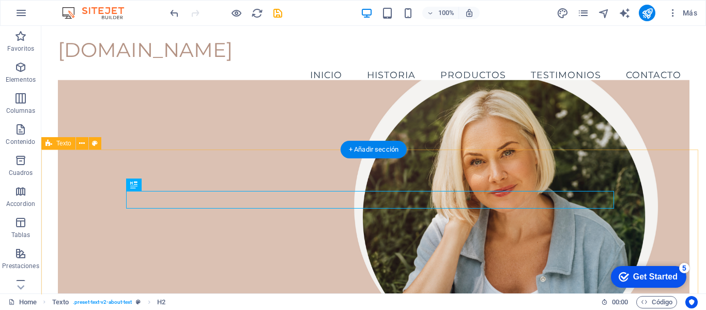
scroll to position [0, 0]
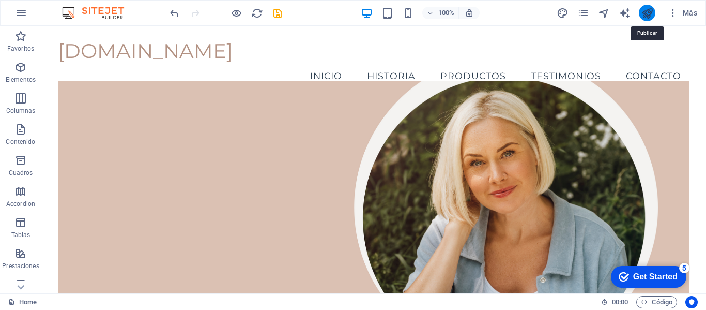
click at [645, 17] on icon "publish" at bounding box center [648, 13] width 12 height 12
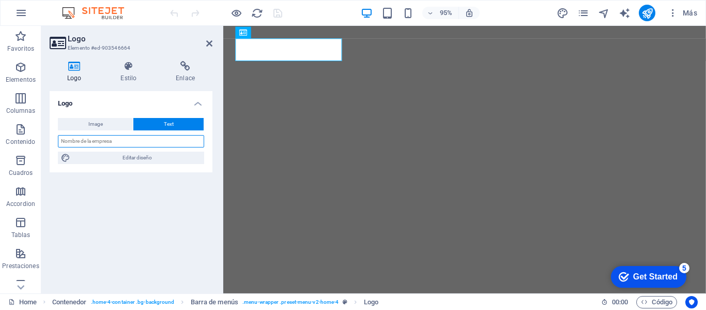
click at [145, 142] on input "text" at bounding box center [131, 141] width 146 height 12
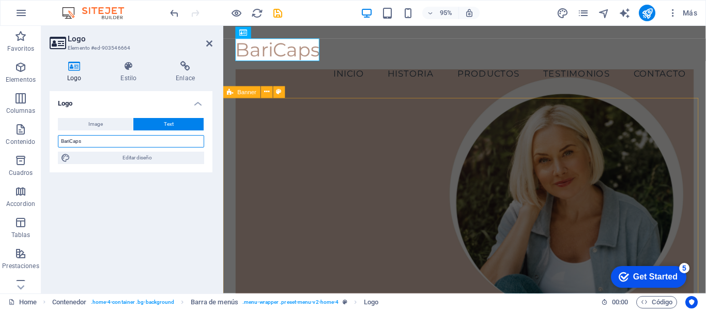
type input "BariCaps"
click at [172, 190] on div "Logo Image Text Arrastra archivos aquí, haz clic para escoger archivos o selecc…" at bounding box center [131, 188] width 163 height 194
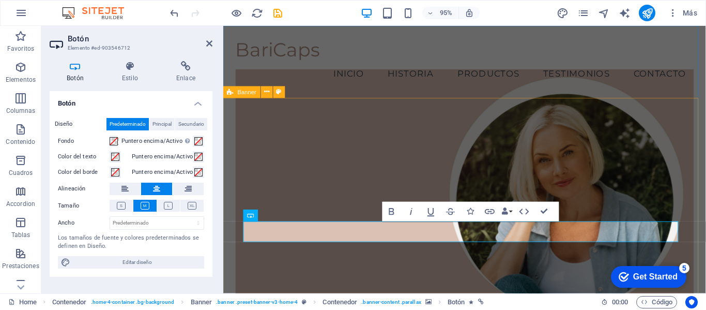
click at [706, 200] on div "Bienvenido a BariCaps Recupera el control de tu bienestar Explora nuestros prod…" at bounding box center [477, 303] width 508 height 403
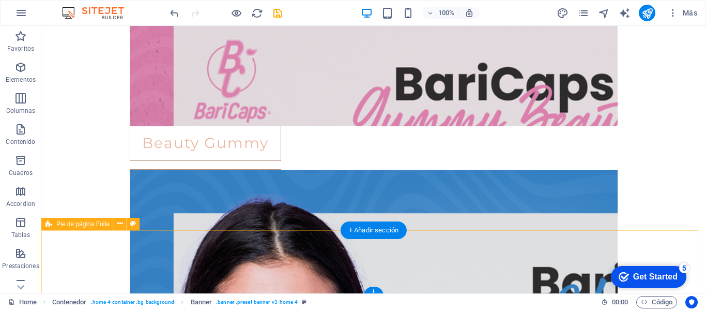
scroll to position [2287, 0]
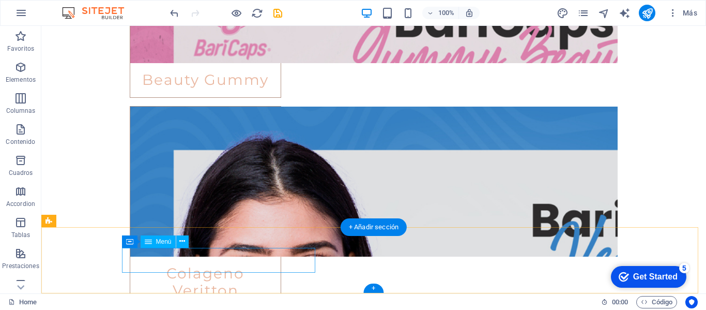
select select
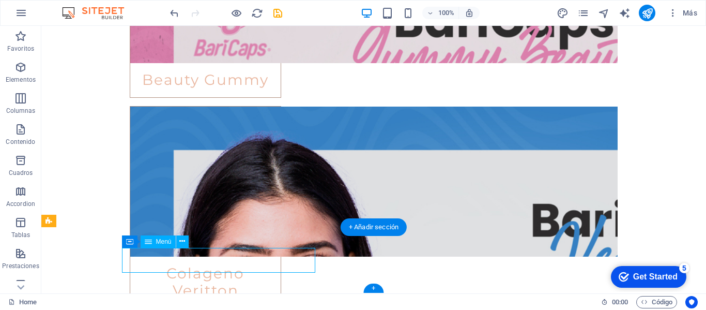
select select
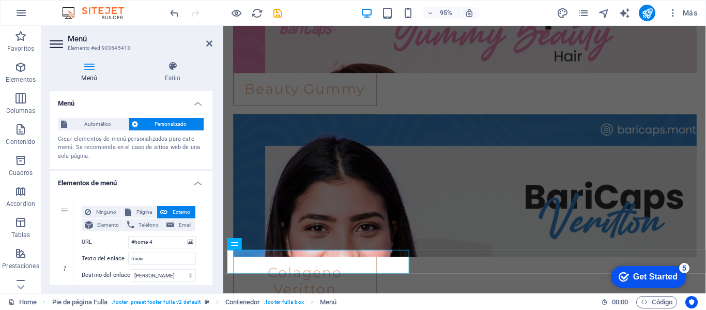
scroll to position [2307, 0]
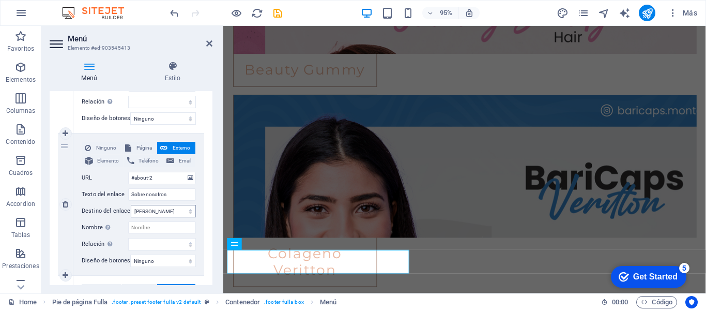
scroll to position [207, 0]
drag, startPoint x: 185, startPoint y: 194, endPoint x: 126, endPoint y: 195, distance: 59.5
click at [127, 195] on div "Texto del enlace Sobre nosotros" at bounding box center [139, 194] width 114 height 12
select select
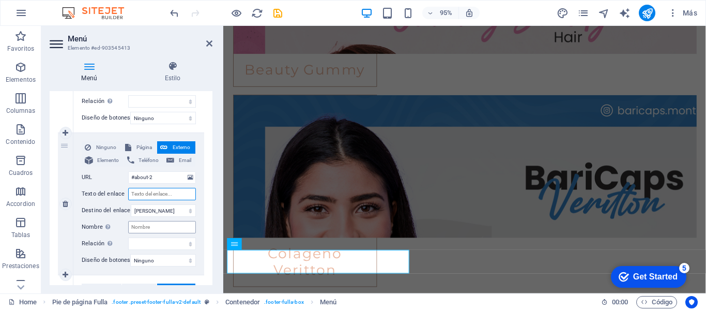
select select
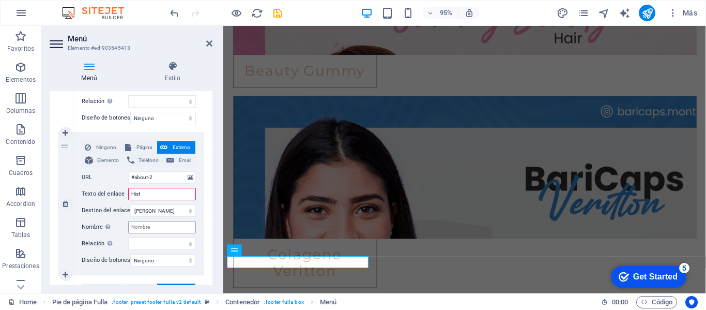
type input "Histo"
select select
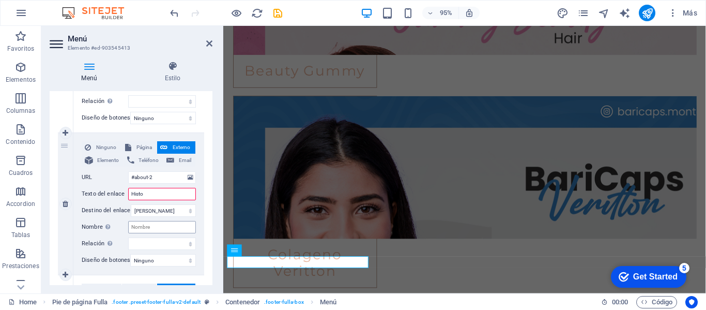
select select
type input "Historia"
select select
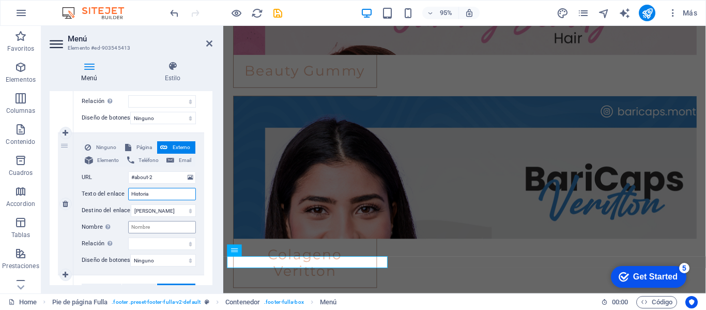
select select
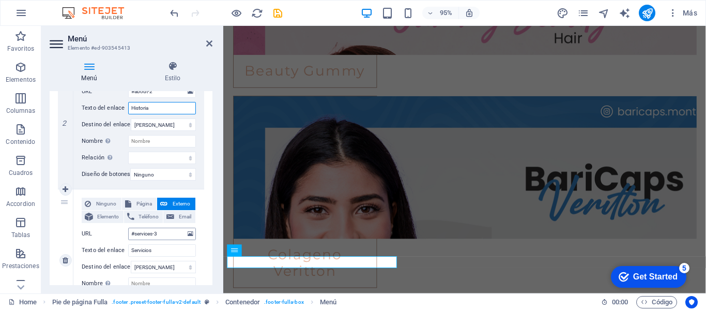
scroll to position [310, 0]
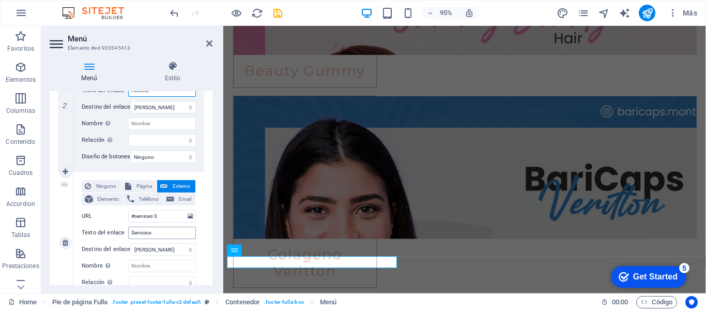
type input "Historia"
drag, startPoint x: 165, startPoint y: 234, endPoint x: 112, endPoint y: 234, distance: 53.8
click at [112, 234] on div "Texto del enlace Servicios" at bounding box center [139, 233] width 114 height 12
type input "Product"
select select
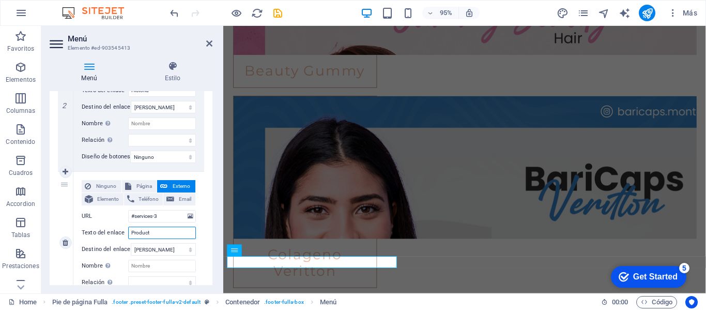
select select
type input "Produc"
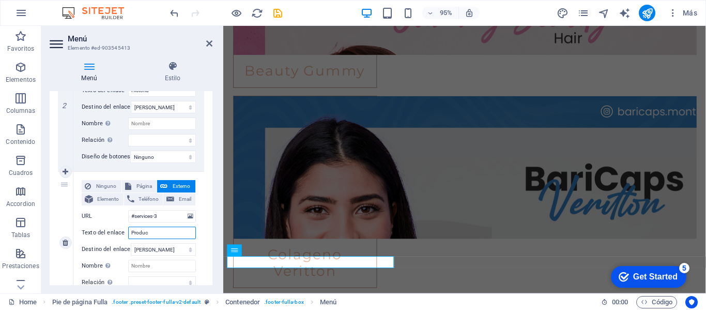
select select
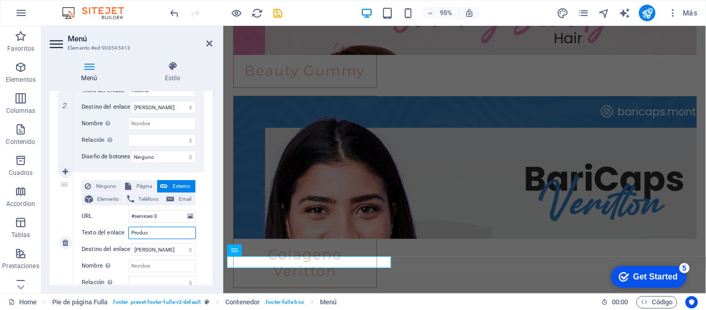
type input "Product"
select select
type input "Producto"
select select
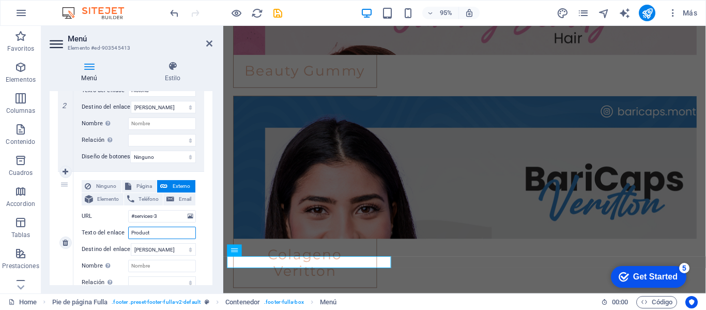
select select
type input "Productos"
select select
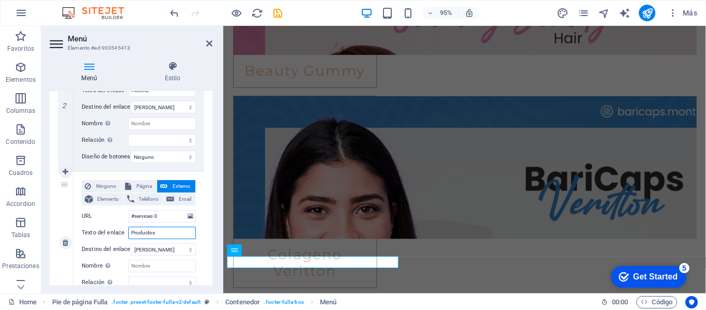
select select
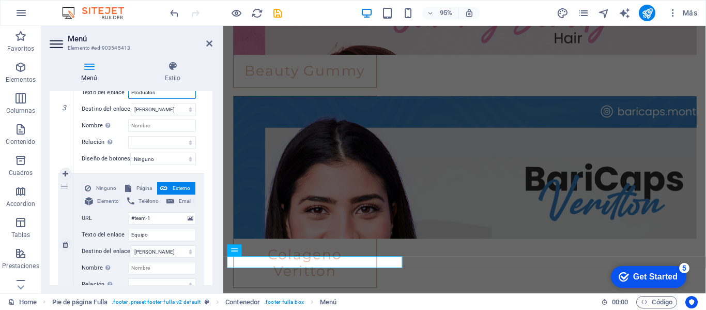
scroll to position [465, 0]
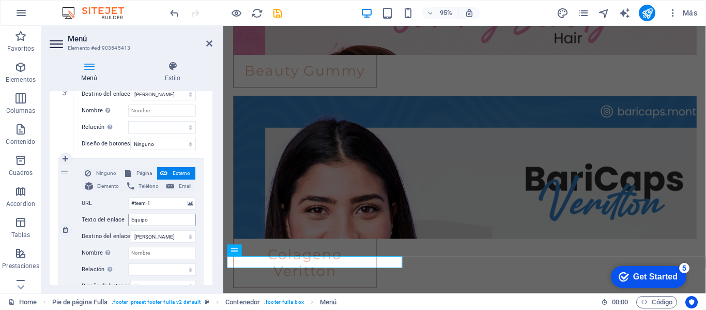
type input "Productos"
drag, startPoint x: 175, startPoint y: 221, endPoint x: 130, endPoint y: 218, distance: 45.1
click at [117, 221] on div "Texto del enlace Equipo" at bounding box center [139, 220] width 114 height 12
select select
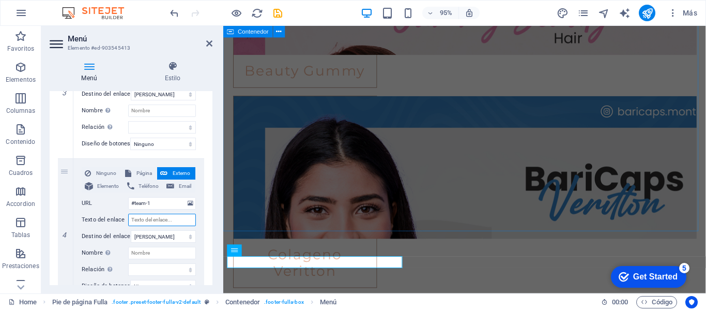
select select
type input "Testimonios"
select select
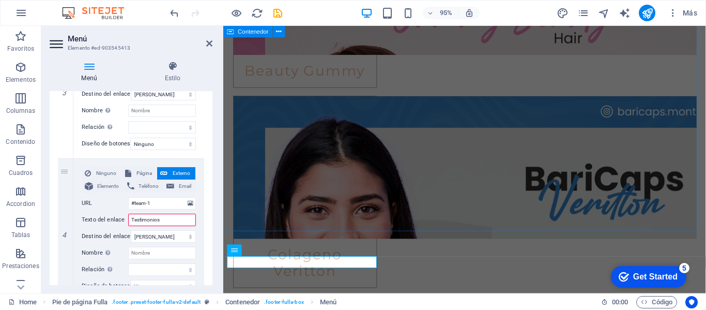
select select
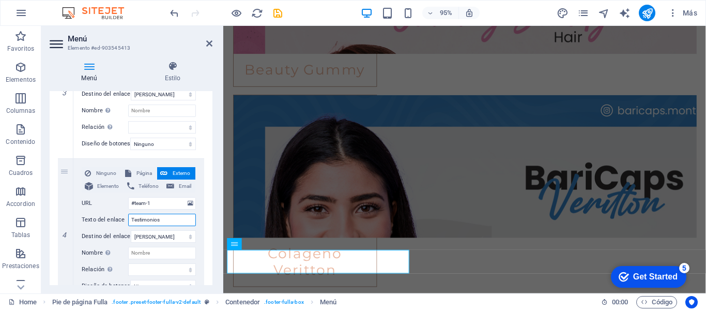
type input "Testimonios"
click at [214, 170] on div "Menú Estilo Menú Automático Personalizado Crear elementos de menú personalizado…" at bounding box center [130, 173] width 179 height 240
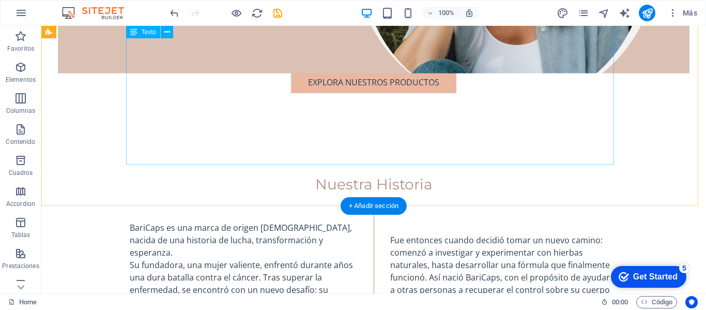
scroll to position [258, 0]
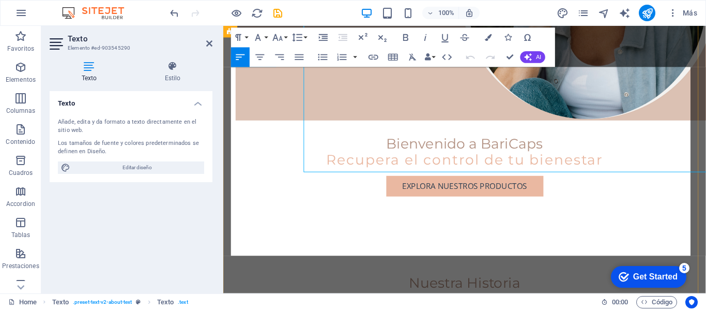
scroll to position [346, 0]
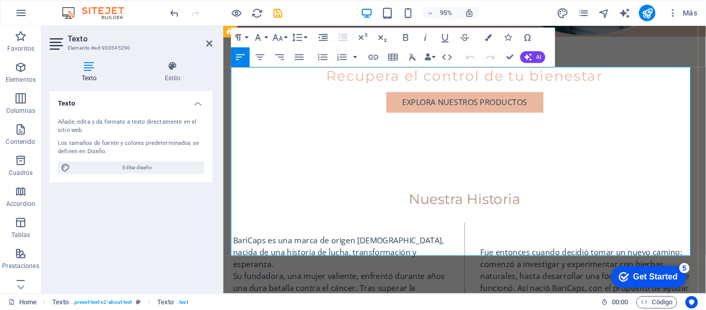
click at [531, 258] on p "Fue entonces cuando decidió tomar un nuevo camino: comenzó a investigar y exper…" at bounding box center [608, 283] width 228 height 50
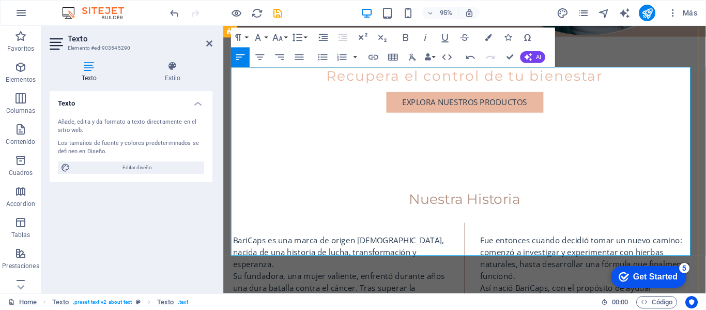
click at [494, 308] on p "a otras personas a recuperar el control sobre su cuerpo" at bounding box center [608, 314] width 228 height 12
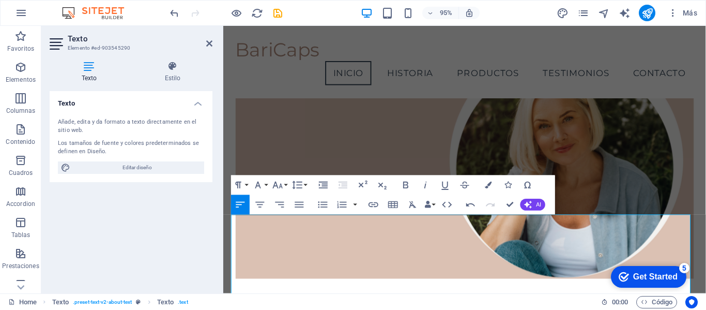
scroll to position [63, 0]
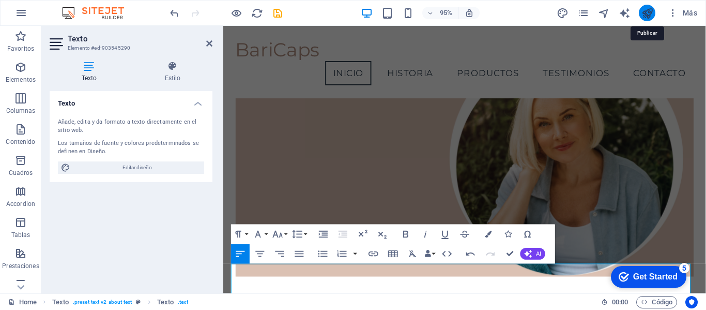
click at [0, 0] on icon "publish" at bounding box center [0, 0] width 0 height 0
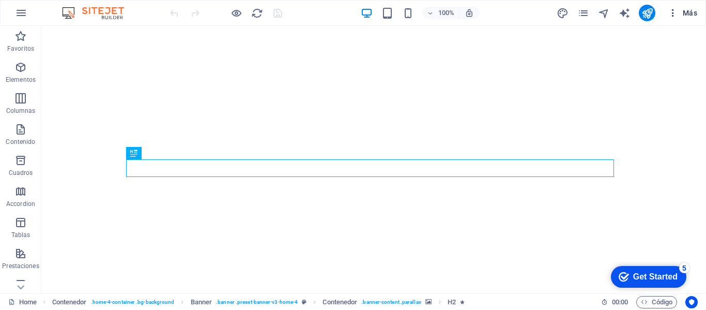
click at [690, 13] on span "Más" at bounding box center [682, 13] width 29 height 10
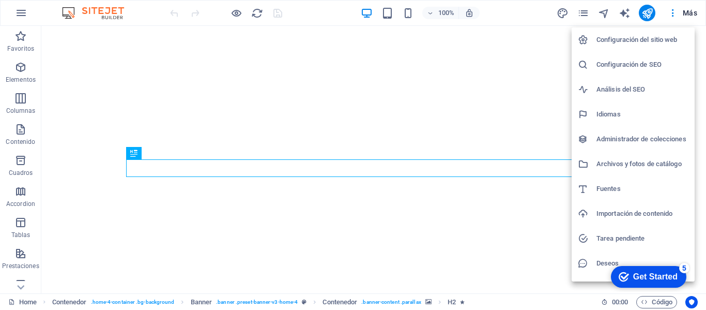
click at [627, 91] on h6 "Análisis del SEO" at bounding box center [643, 89] width 92 height 12
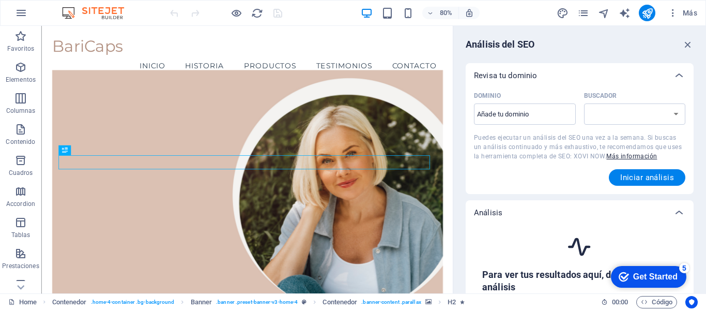
select select "google.com"
click at [556, 113] on input "Dominio ​" at bounding box center [525, 114] width 102 height 17
type input "www.baricaps.co"
select select "google.co.uk"
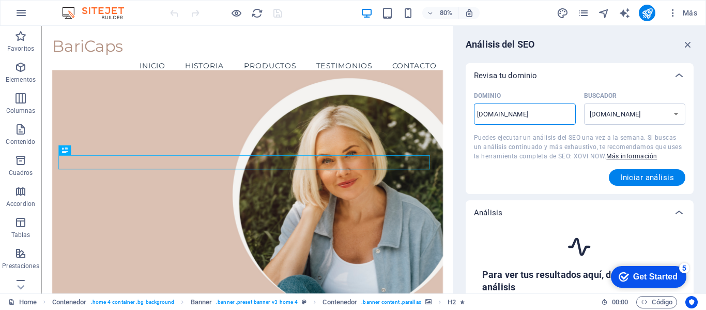
type input "www.baricaps.com"
select select "google.com"
type input "www.baricaps.com.uy"
click at [640, 179] on span "Iniciar análisis" at bounding box center [648, 177] width 54 height 8
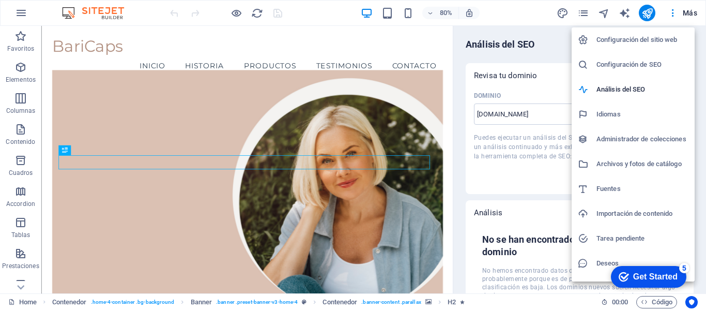
scroll to position [19, 0]
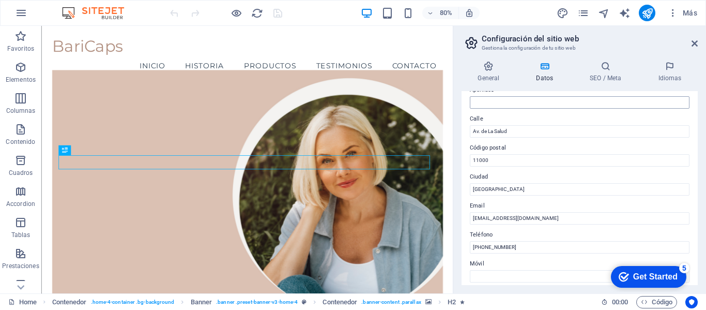
scroll to position [103, 0]
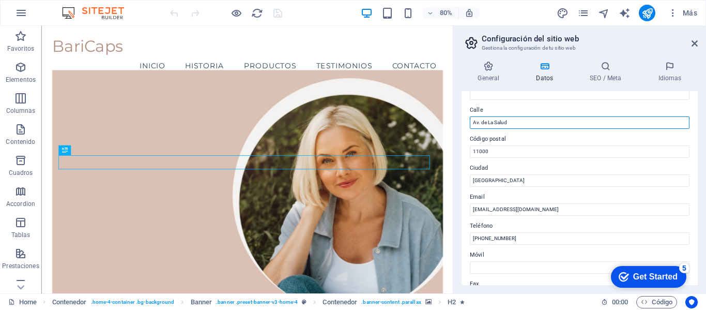
drag, startPoint x: 569, startPoint y: 124, endPoint x: 456, endPoint y: 124, distance: 113.3
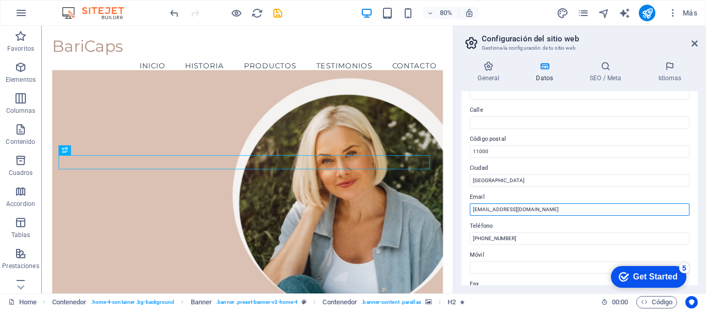
click at [557, 207] on input "contacto@baricaps.uy" at bounding box center [580, 209] width 220 height 12
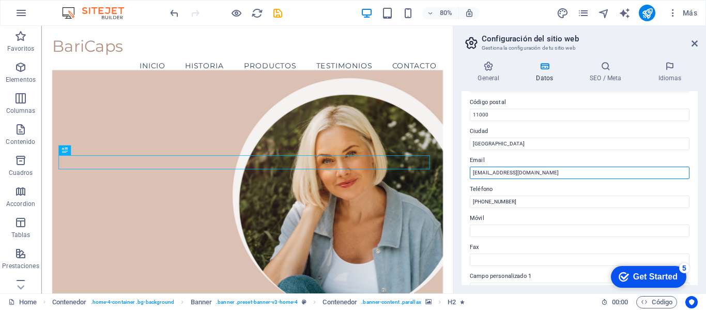
scroll to position [155, 0]
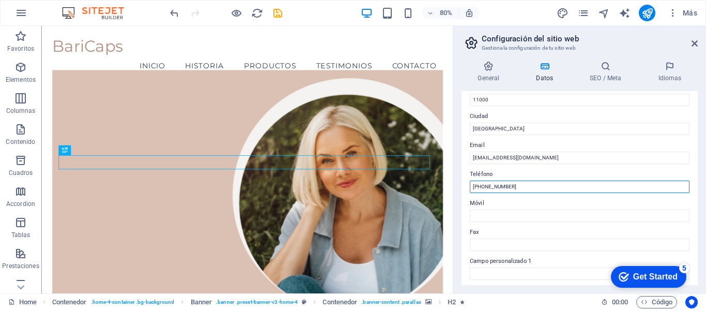
drag, startPoint x: 560, startPoint y: 187, endPoint x: 464, endPoint y: 192, distance: 95.3
click at [464, 192] on div "Datos de contacto para este sitio web. Pueden usarse en cualquier parte del sit…" at bounding box center [580, 188] width 236 height 194
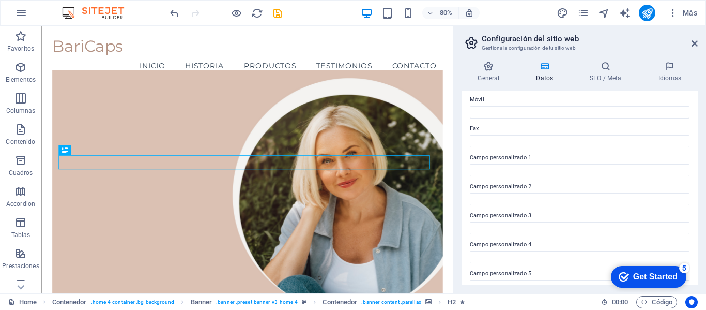
scroll to position [303, 0]
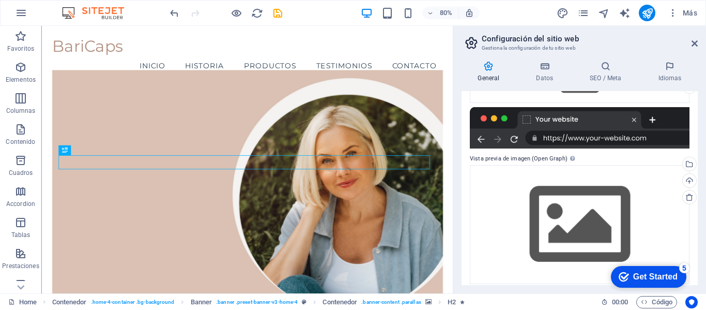
scroll to position [159, 0]
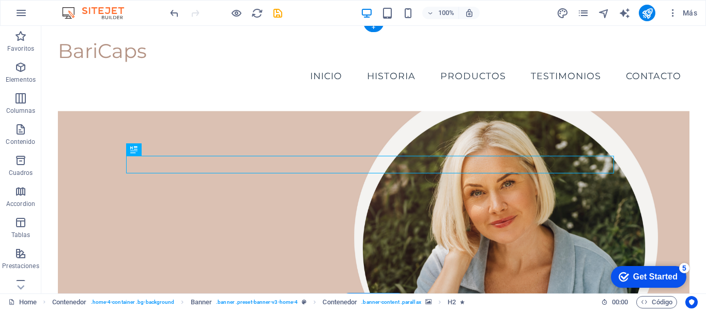
scroll to position [207, 0]
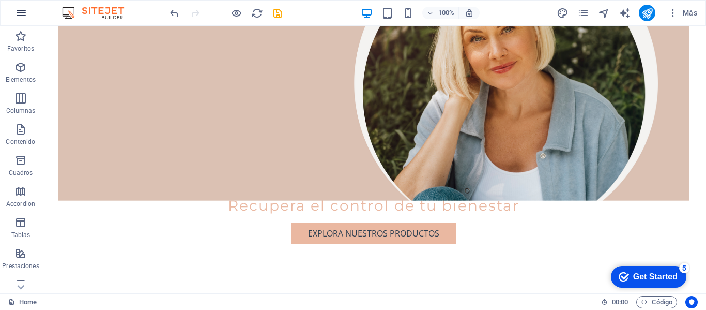
click at [0, 0] on icon "button" at bounding box center [0, 0] width 0 height 0
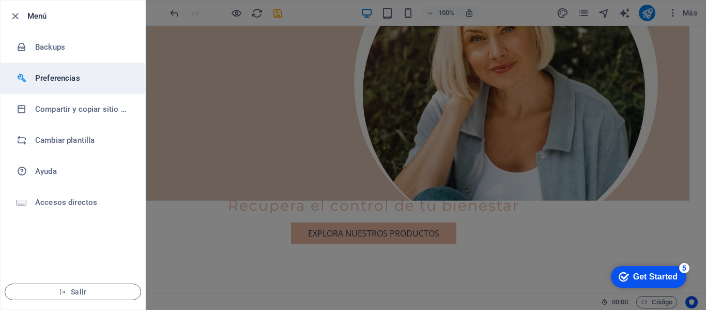
click at [87, 79] on h6 "Preferencias" at bounding box center [83, 78] width 96 height 12
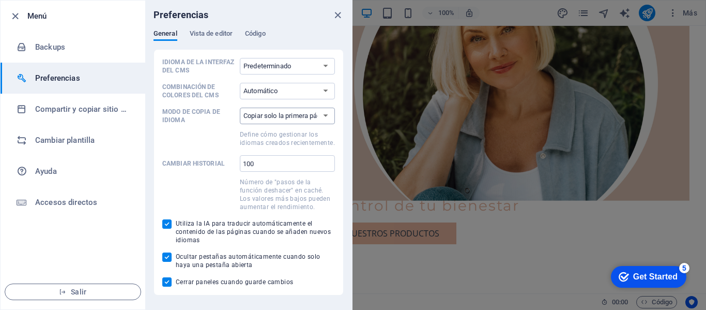
click at [328, 121] on select "Copiar solo la primera página Copiar todas las páginas" at bounding box center [287, 116] width 95 height 17
click at [222, 35] on span "Vista de editor" at bounding box center [211, 34] width 43 height 14
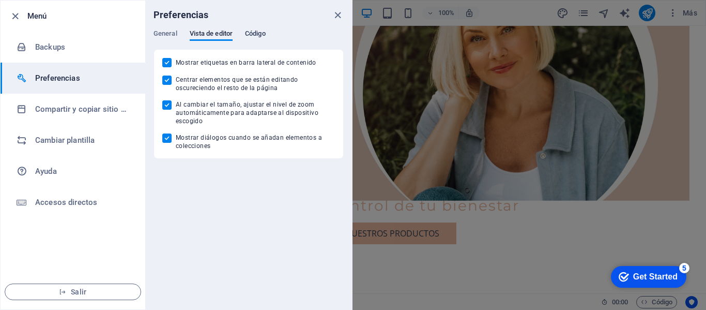
click at [250, 29] on span "Código" at bounding box center [255, 34] width 21 height 14
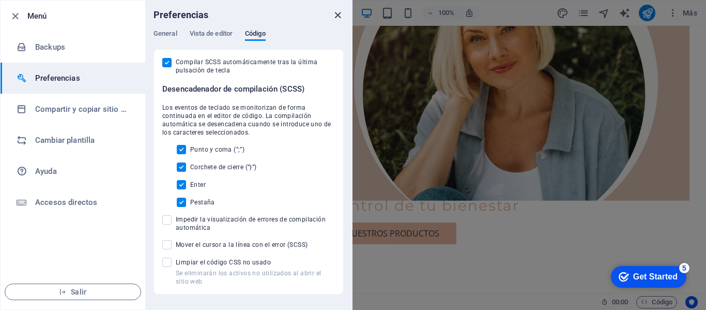
click at [338, 9] on icon "close" at bounding box center [338, 15] width 12 height 12
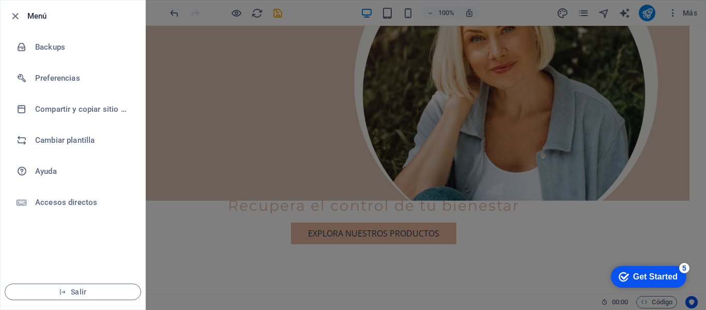
click at [585, 12] on div at bounding box center [353, 155] width 706 height 310
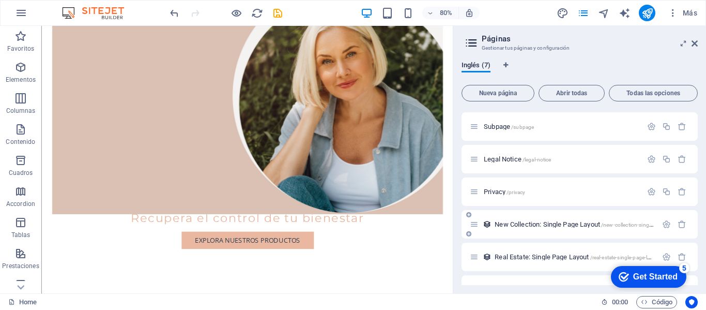
scroll to position [53, 0]
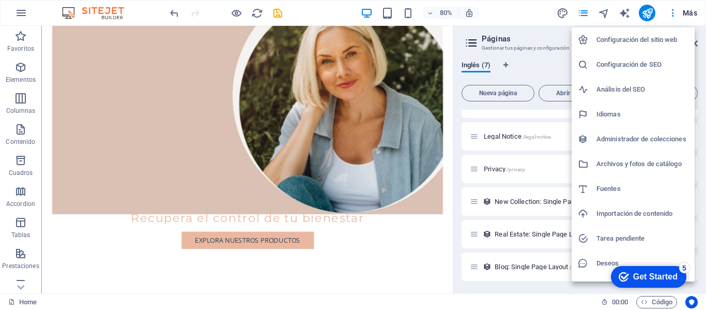
click at [658, 38] on h6 "Configuración del sitio web" at bounding box center [643, 40] width 92 height 12
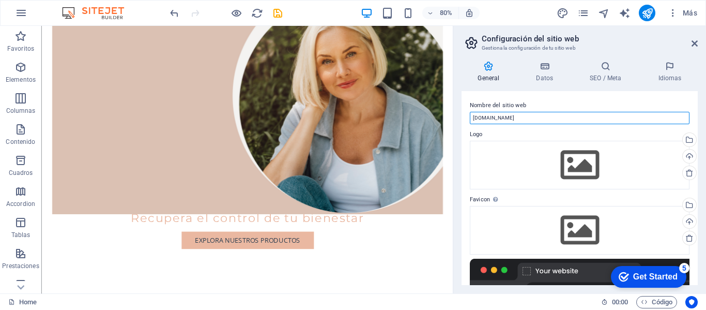
click at [473, 116] on input "baricaps.uy" at bounding box center [580, 118] width 220 height 12
type input "[DOMAIN_NAME]"
click at [585, 103] on label "Nombre del sitio web" at bounding box center [580, 105] width 220 height 12
click at [585, 112] on input "[DOMAIN_NAME]" at bounding box center [580, 118] width 220 height 12
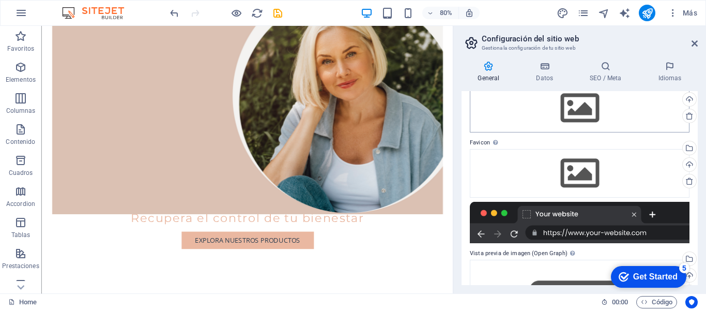
scroll to position [0, 0]
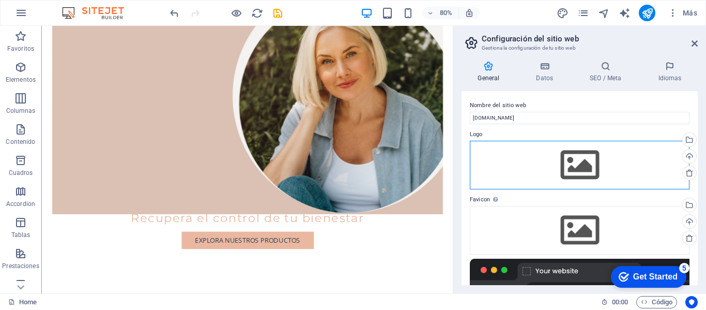
click at [584, 163] on div "Arrastra archivos aquí, haz clic para escoger archivos o selecciona archivos de…" at bounding box center [580, 165] width 220 height 49
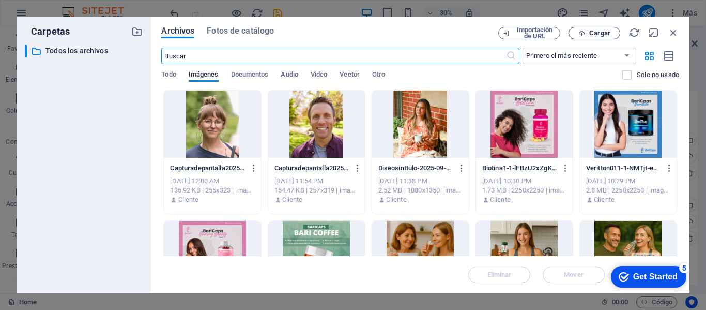
click at [606, 31] on span "Cargar" at bounding box center [600, 33] width 21 height 6
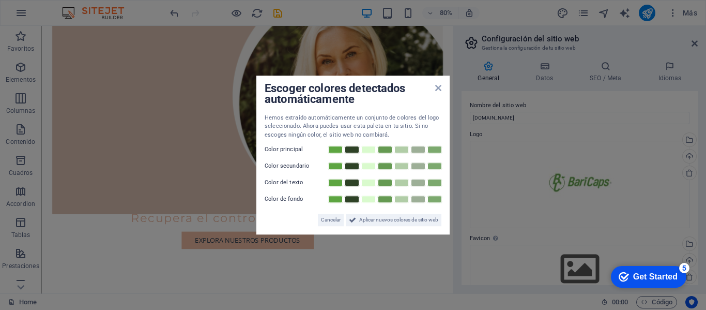
click at [465, 182] on aside "Escoger colores detectados automáticamente Hemos extraído automáticamente un co…" at bounding box center [353, 155] width 706 height 310
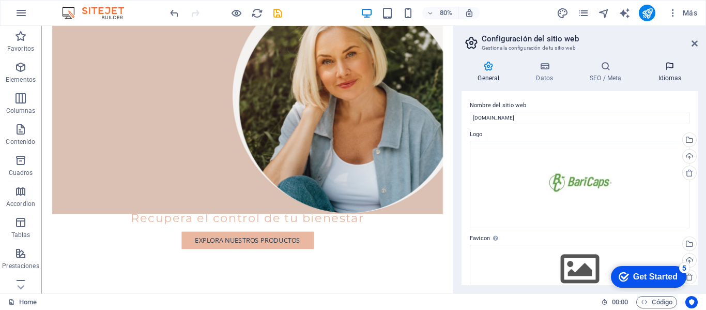
click at [673, 74] on h4 "Idiomas" at bounding box center [670, 72] width 56 height 22
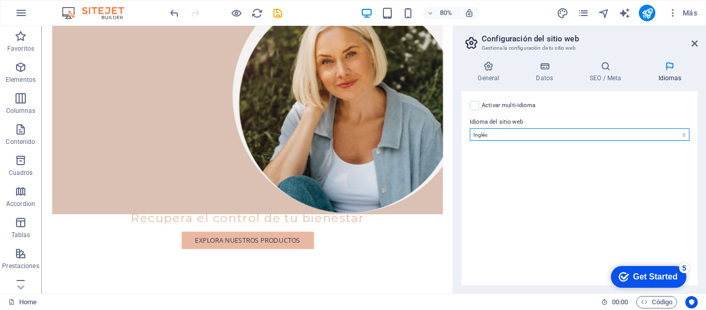
click at [643, 134] on select "Abkhazian Afar Afrikaans Akan Albanés Alemán Amharic Árabe Aragonese Armenian A…" at bounding box center [580, 134] width 220 height 12
select select "44"
click at [470, 128] on select "Abkhazian Afar Afrikaans Akan Albanés Alemán Amharic Árabe Aragonese Armenian A…" at bounding box center [580, 134] width 220 height 12
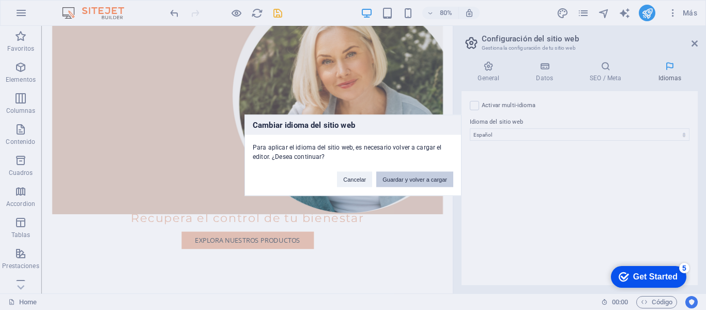
click at [433, 179] on button "Guardar y volver a cargar" at bounding box center [415, 179] width 77 height 16
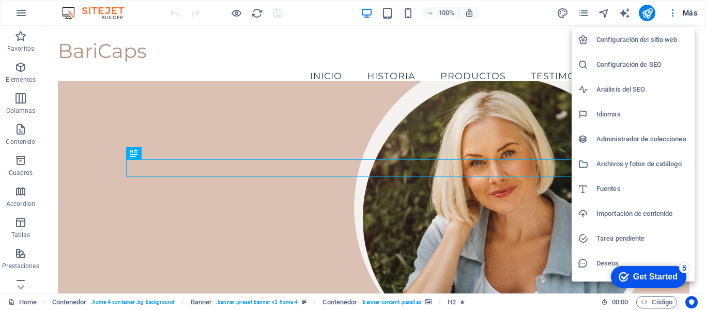
click at [652, 40] on h6 "Configuración del sitio web" at bounding box center [643, 40] width 92 height 12
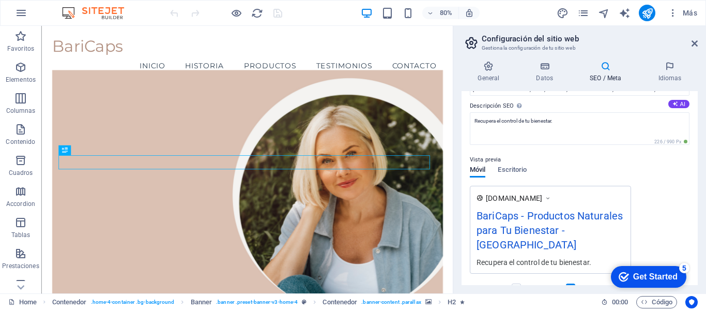
scroll to position [103, 0]
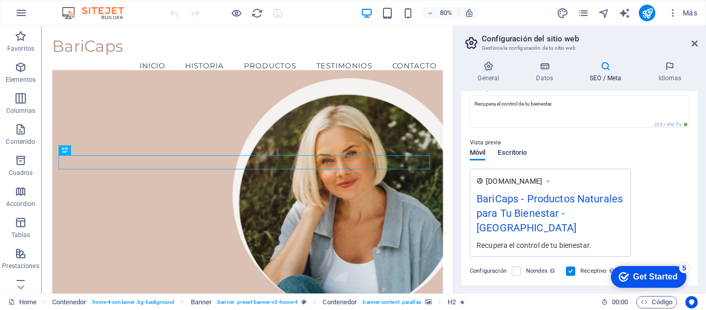
click at [515, 152] on span "Escritorio" at bounding box center [512, 153] width 29 height 14
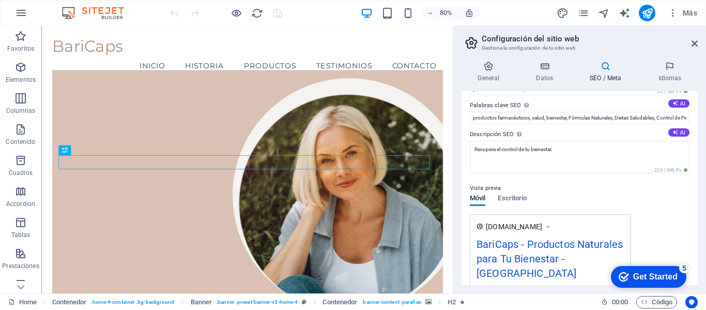
scroll to position [0, 0]
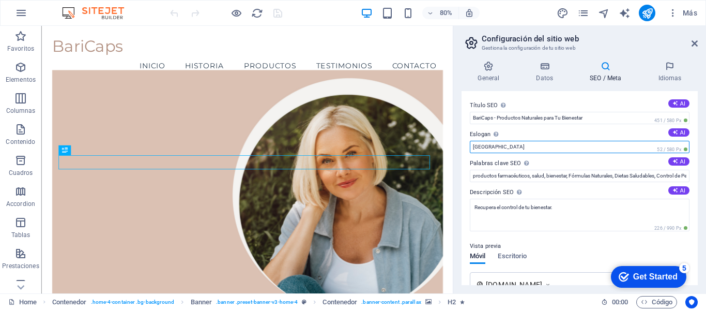
click at [596, 144] on input "Berlin" at bounding box center [580, 147] width 220 height 12
drag, startPoint x: 638, startPoint y: 170, endPoint x: 553, endPoint y: 174, distance: 84.4
type input "B"
type input "Recupera el control de tu Bienestar"
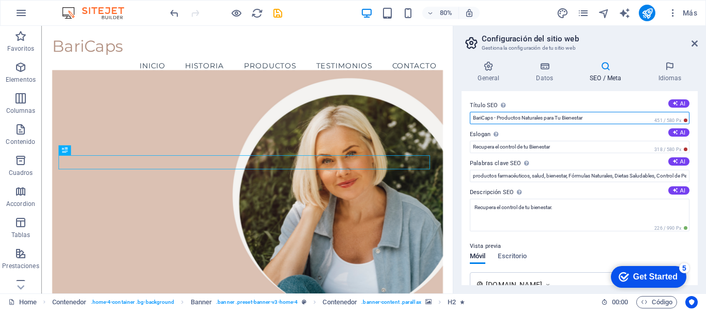
drag, startPoint x: 545, startPoint y: 116, endPoint x: 609, endPoint y: 118, distance: 63.6
click at [609, 118] on input "BariCaps - Productos Naturales para Tu Bienestar" at bounding box center [580, 118] width 220 height 12
click at [608, 118] on input "BariCaps - Productos Naturales para Tu Bienestar" at bounding box center [580, 118] width 220 height 12
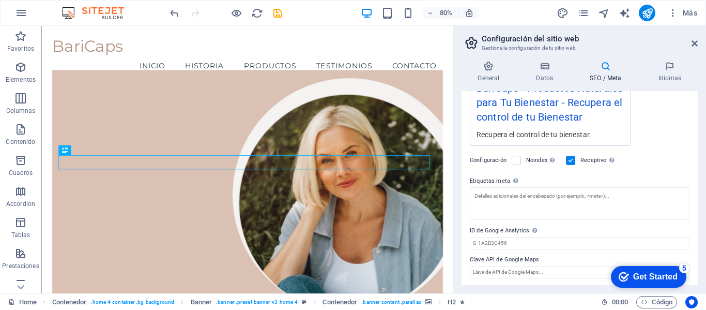
scroll to position [216, 0]
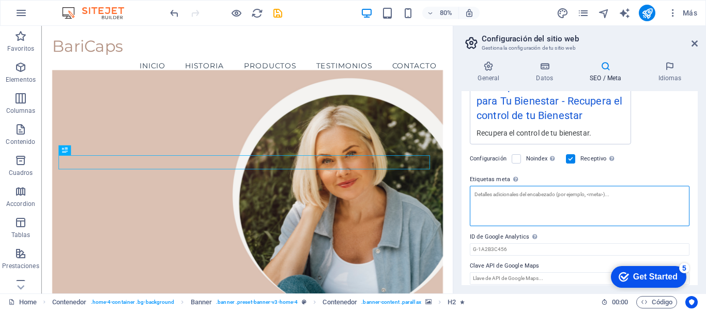
type textarea "Adelgaza"
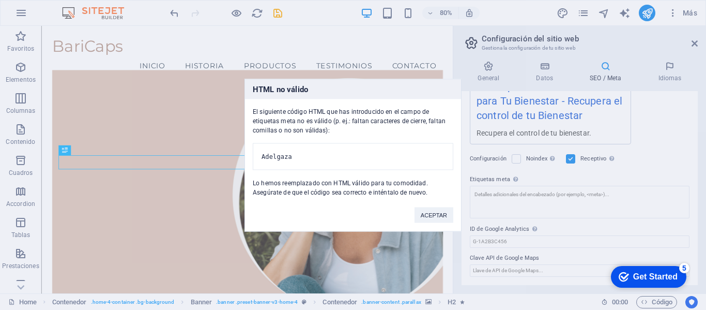
click at [653, 164] on body "baricaps.uy Home Favoritos Elementos Columnas Contenido Cuadros Accordion Tabla…" at bounding box center [353, 155] width 706 height 310
click at [427, 221] on button "ACEPTAR" at bounding box center [434, 215] width 39 height 16
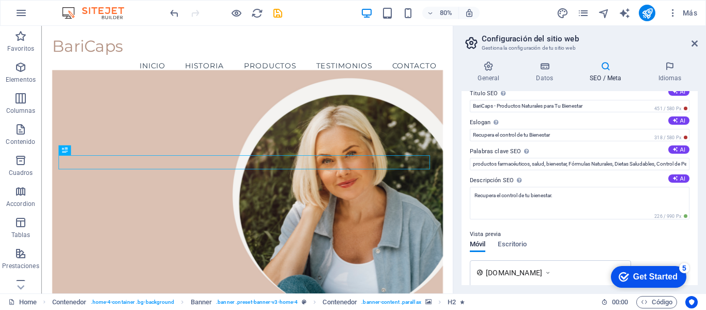
scroll to position [9, 0]
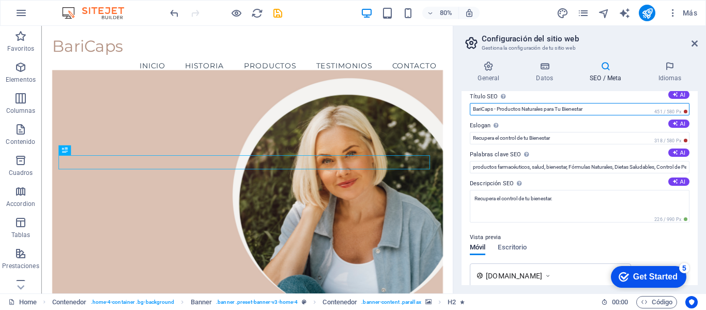
click at [593, 103] on input "BariCaps - Productos Naturales para Tu Bienestar" at bounding box center [580, 109] width 220 height 12
type input "BariCaps - Productos Naturales para quemar grasas"
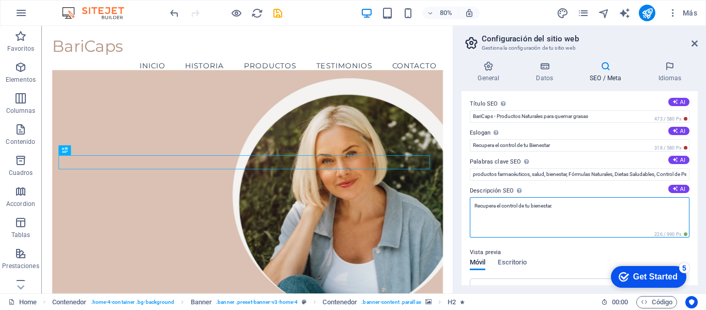
scroll to position [0, 0]
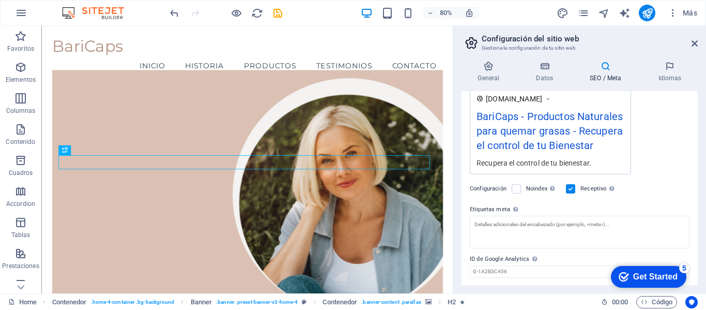
scroll to position [216, 0]
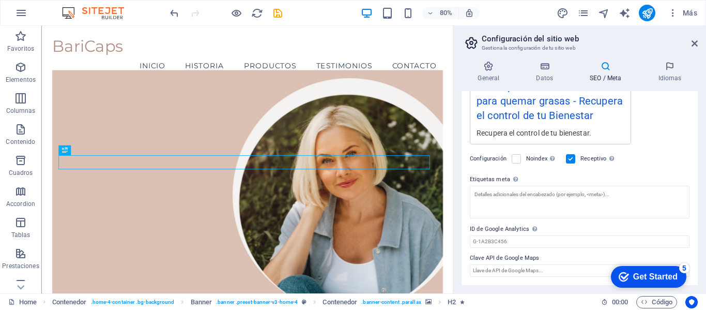
click at [664, 277] on div "Get Started" at bounding box center [656, 276] width 44 height 9
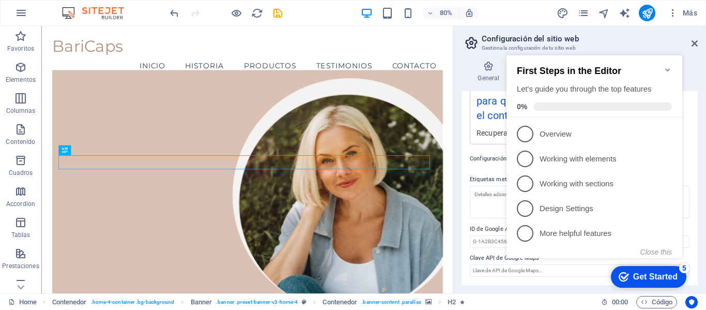
click at [670, 66] on icon "Minimize checklist" at bounding box center [668, 70] width 8 height 8
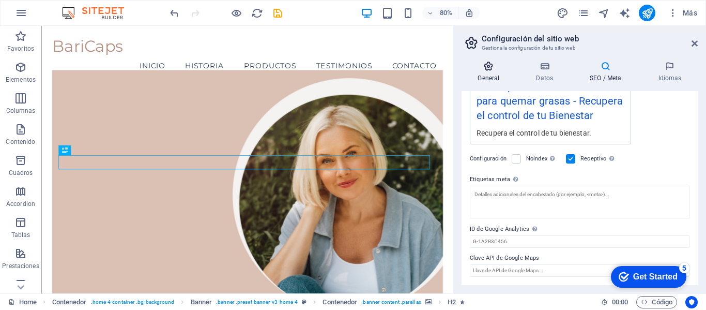
click at [498, 66] on icon at bounding box center [489, 66] width 54 height 10
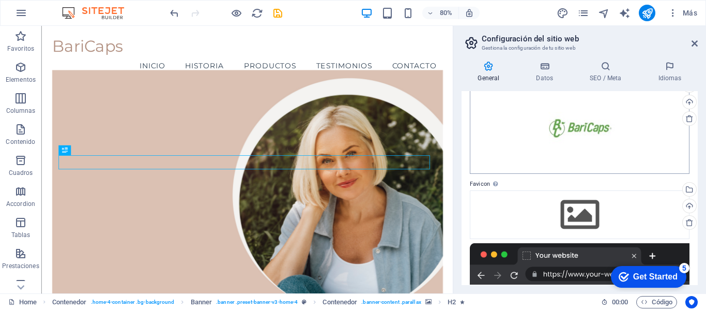
scroll to position [0, 0]
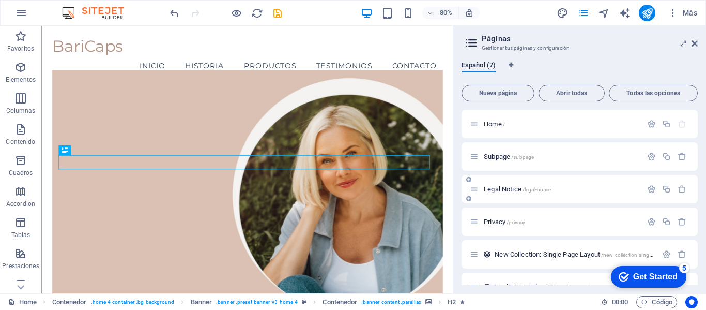
click at [516, 188] on span "Legal Notice /legal-notice" at bounding box center [517, 189] width 67 height 8
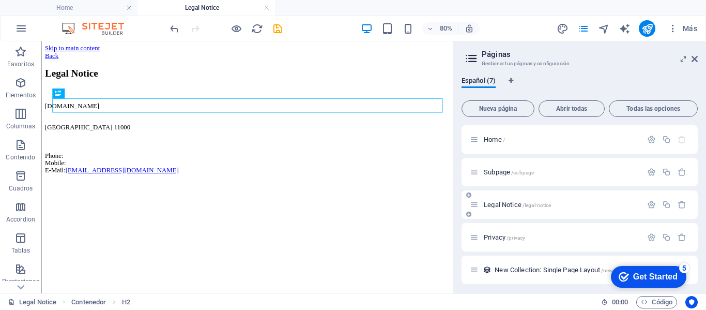
click at [517, 203] on span "Legal Notice /legal-notice" at bounding box center [517, 205] width 67 height 8
click at [544, 205] on span "/legal-notice" at bounding box center [537, 205] width 29 height 6
click at [544, 206] on span "/legal-notice" at bounding box center [537, 205] width 29 height 6
click at [82, 97] on button at bounding box center [79, 93] width 10 height 10
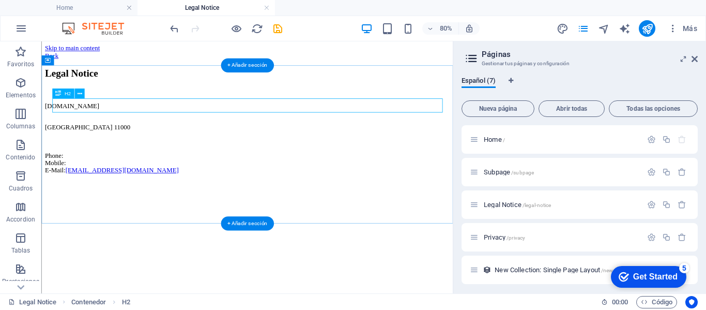
click at [71, 88] on div "Legal Notice" at bounding box center [299, 81] width 506 height 14
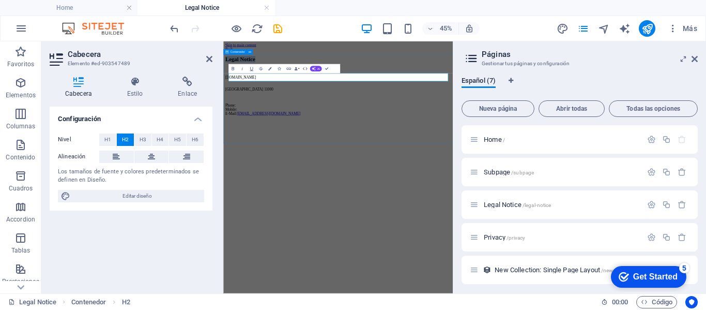
click at [386, 207] on div "Legal Notice baricaps.uy Montevideo 11000 Phone: Mobile: E-Mail: contacto@baric…" at bounding box center [479, 140] width 502 height 133
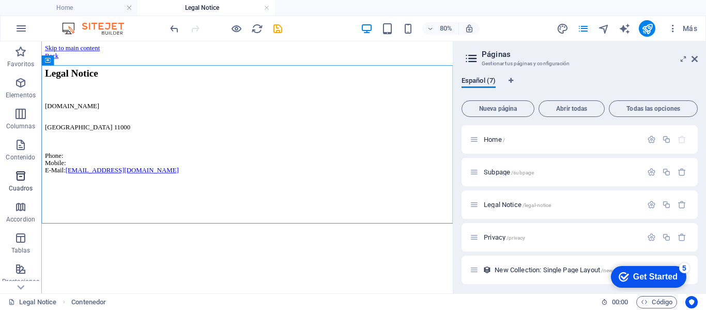
click at [19, 182] on span "Cuadros" at bounding box center [20, 182] width 41 height 25
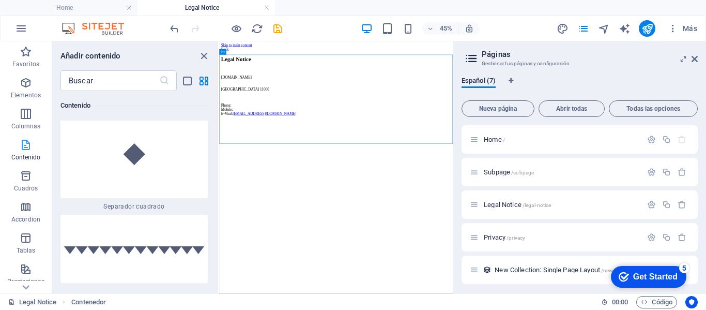
click at [26, 154] on p "Contenido" at bounding box center [25, 157] width 29 height 8
click at [26, 122] on p "Columnas" at bounding box center [25, 126] width 29 height 8
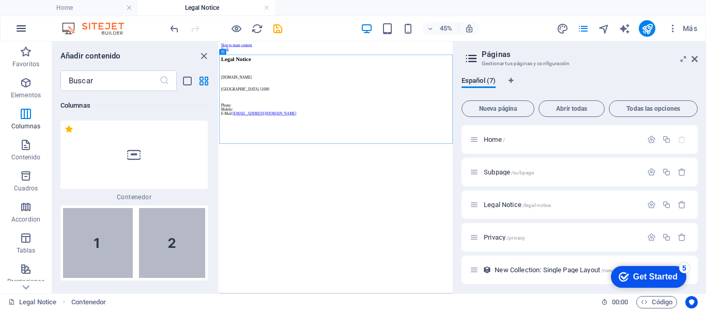
scroll to position [597, 0]
click at [22, 35] on button "button" at bounding box center [21, 28] width 25 height 25
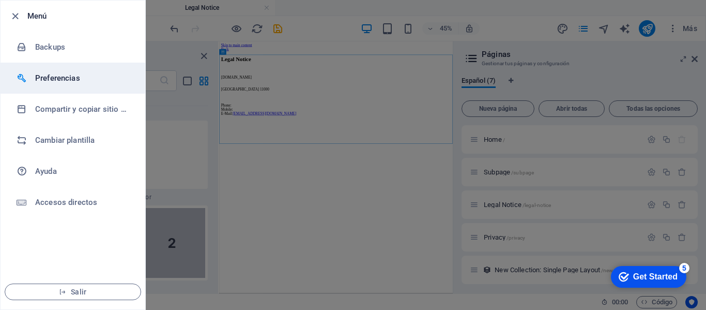
click at [69, 78] on h6 "Preferencias" at bounding box center [83, 78] width 96 height 12
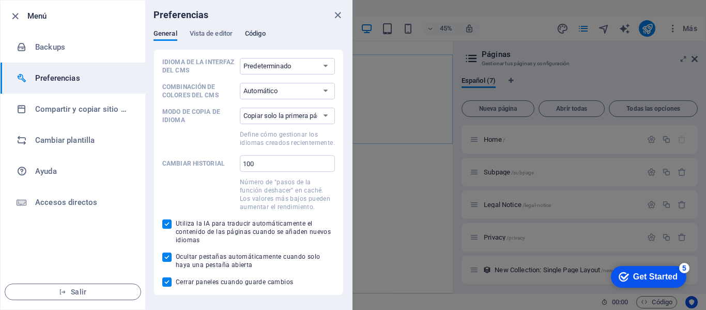
click at [258, 32] on span "Código" at bounding box center [255, 34] width 21 height 14
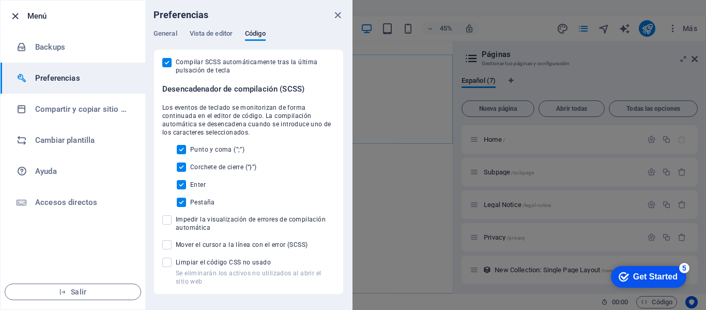
click at [17, 11] on icon "button" at bounding box center [15, 16] width 12 height 12
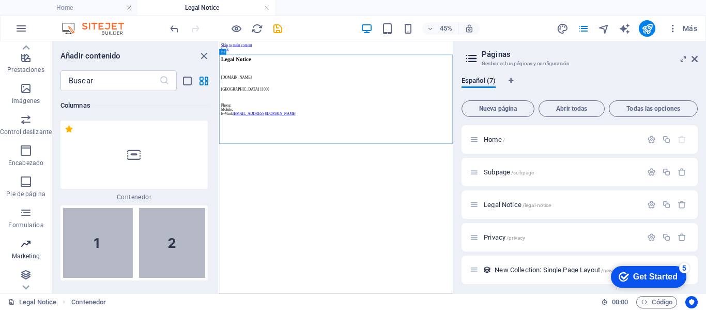
scroll to position [214, 0]
click at [26, 250] on p "Marketing" at bounding box center [26, 254] width 28 height 8
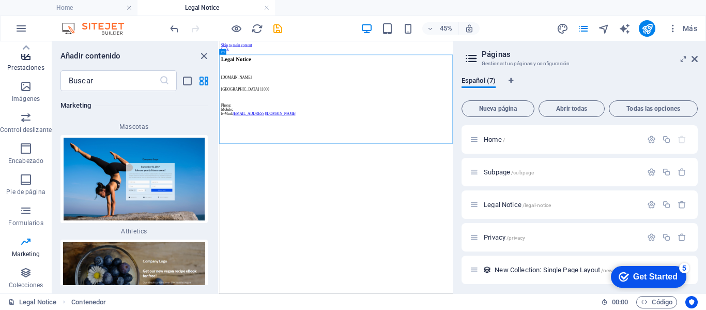
scroll to position [7, 0]
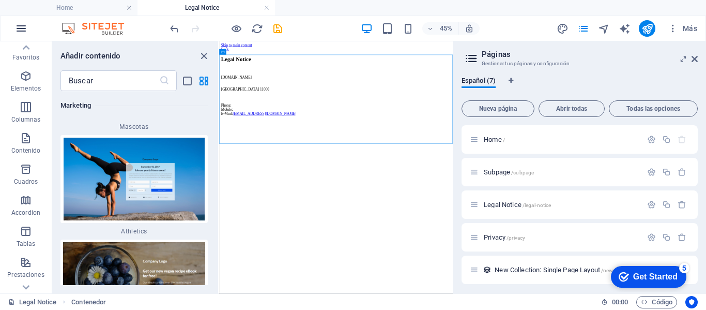
click at [20, 31] on icon "button" at bounding box center [21, 28] width 12 height 12
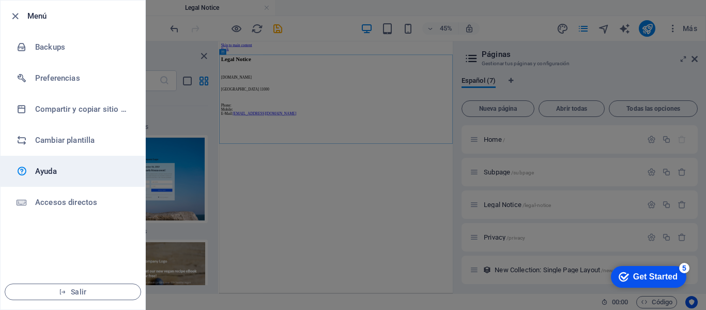
click at [74, 169] on h6 "Ayuda" at bounding box center [83, 171] width 96 height 12
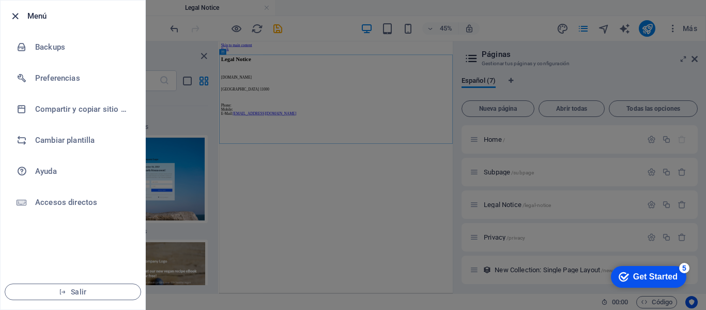
click at [12, 15] on icon "button" at bounding box center [15, 16] width 12 height 12
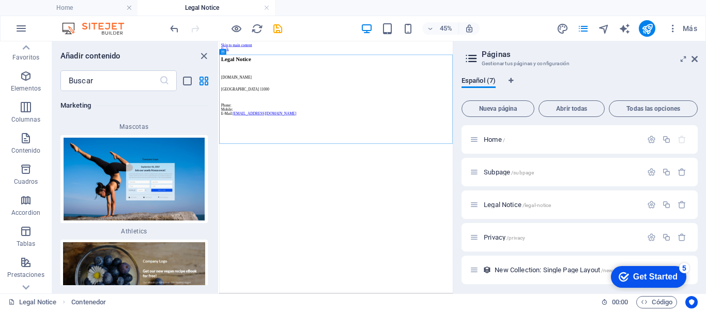
click at [204, 9] on h4 "Legal Notice" at bounding box center [207, 7] width 138 height 11
click at [205, 7] on h4 "Legal Notice" at bounding box center [207, 7] width 138 height 11
click at [89, 8] on h4 "Home" at bounding box center [69, 7] width 138 height 11
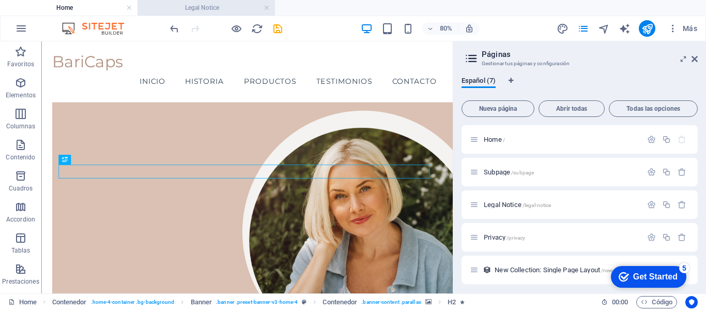
click at [212, 10] on h4 "Legal Notice" at bounding box center [207, 7] width 138 height 11
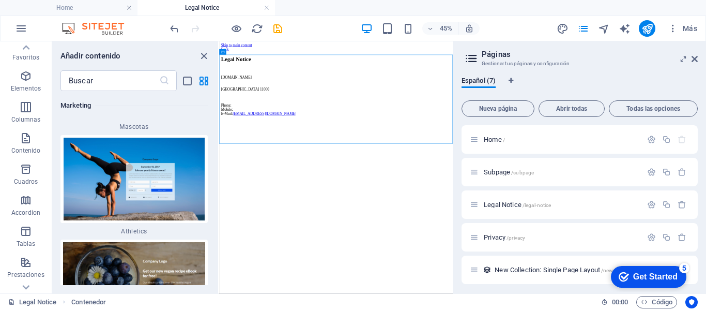
click at [700, 61] on aside "Páginas Gestionar tus páginas y configuración Español (7) Nueva página Abrir to…" at bounding box center [579, 167] width 253 height 252
click at [695, 59] on icon at bounding box center [695, 59] width 6 height 8
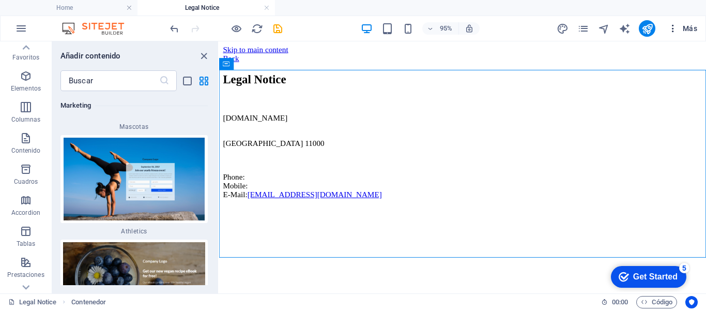
click at [687, 26] on span "Más" at bounding box center [682, 28] width 29 height 10
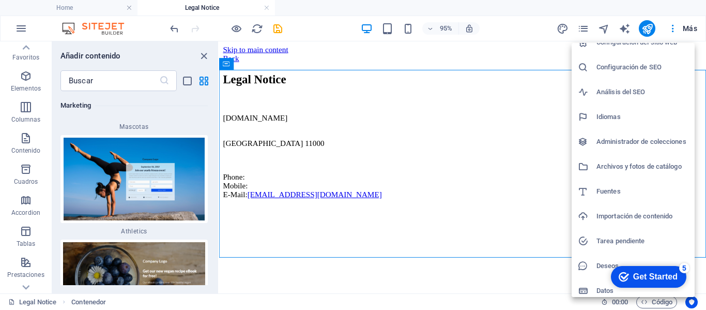
scroll to position [19, 0]
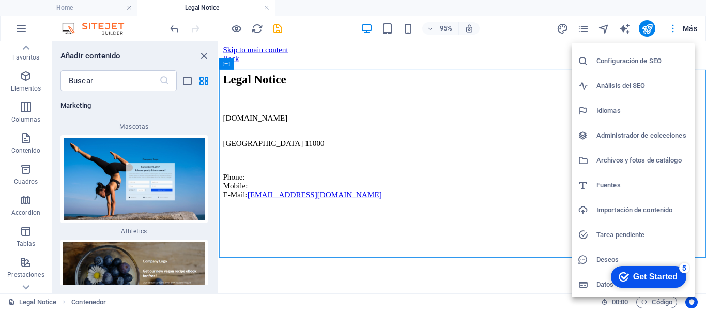
click at [601, 285] on h6 "Datos" at bounding box center [643, 284] width 92 height 12
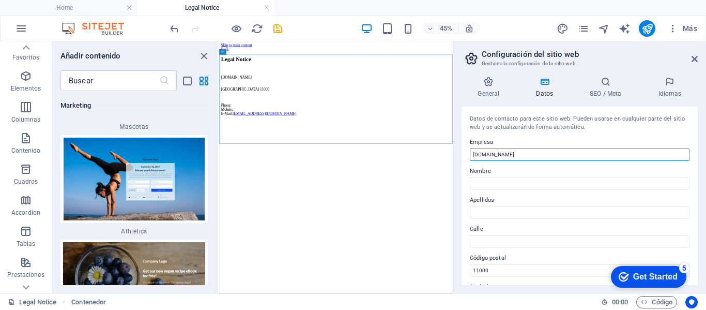
click at [523, 159] on input "[DOMAIN_NAME]" at bounding box center [580, 154] width 220 height 12
type input "b"
type input "BariCaps"
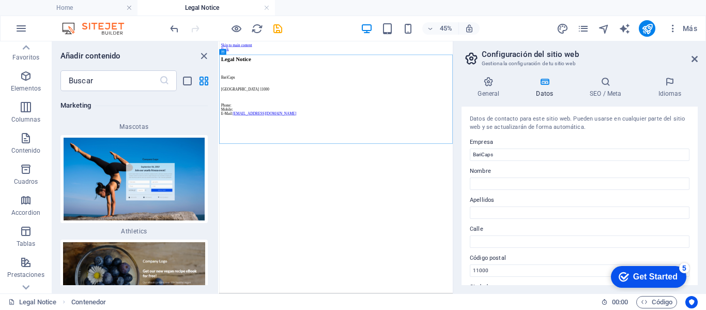
click at [542, 140] on label "Empresa" at bounding box center [580, 142] width 220 height 12
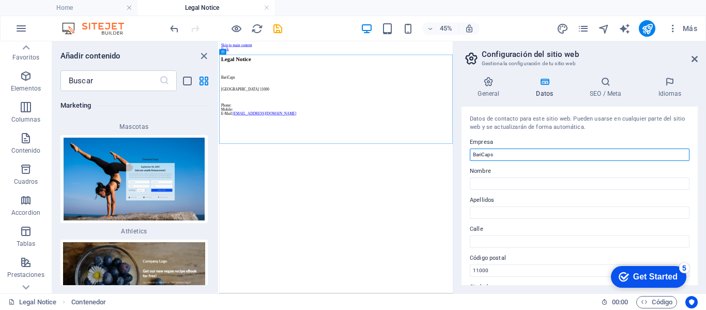
click at [542, 148] on input "BariCaps" at bounding box center [580, 154] width 220 height 12
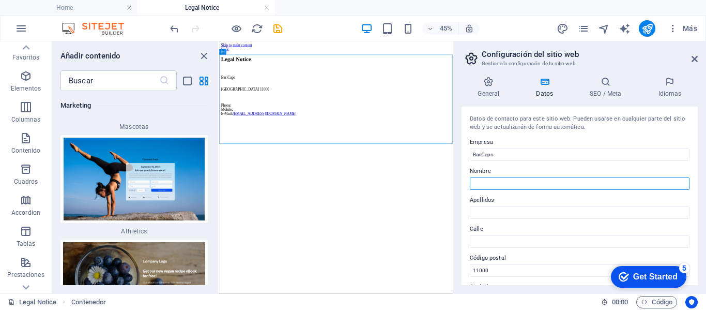
click at [532, 187] on input "Nombre" at bounding box center [580, 183] width 220 height 12
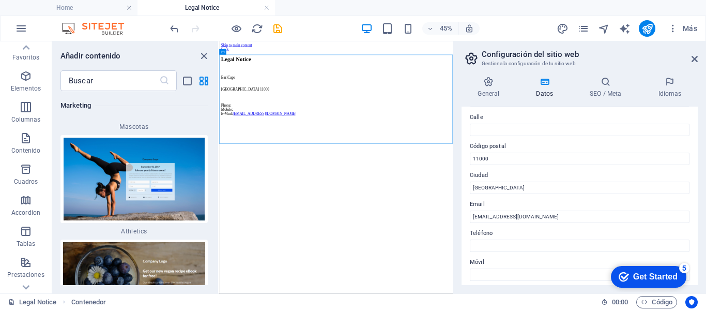
scroll to position [0, 0]
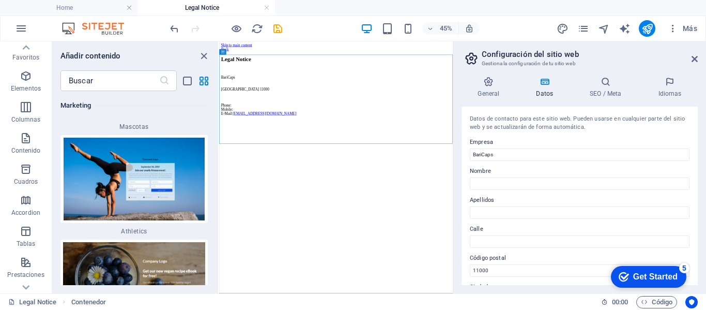
click at [544, 140] on label "Empresa" at bounding box center [580, 142] width 220 height 12
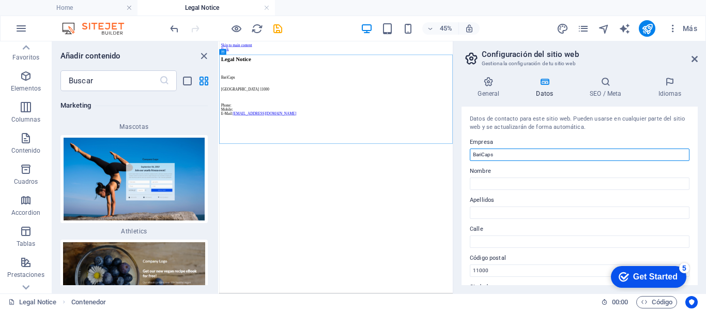
click at [544, 148] on input "BariCaps" at bounding box center [580, 154] width 220 height 12
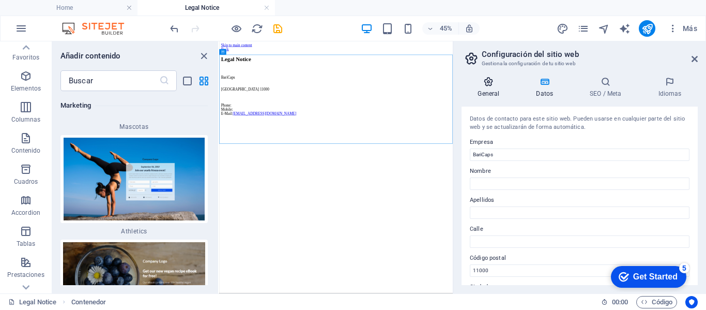
click at [492, 87] on h4 "General" at bounding box center [491, 88] width 58 height 22
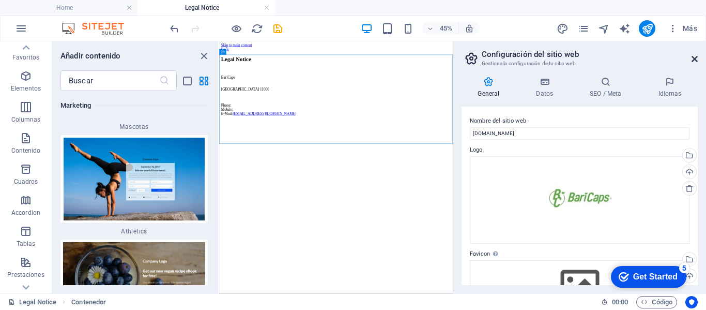
click at [697, 61] on icon at bounding box center [695, 59] width 6 height 8
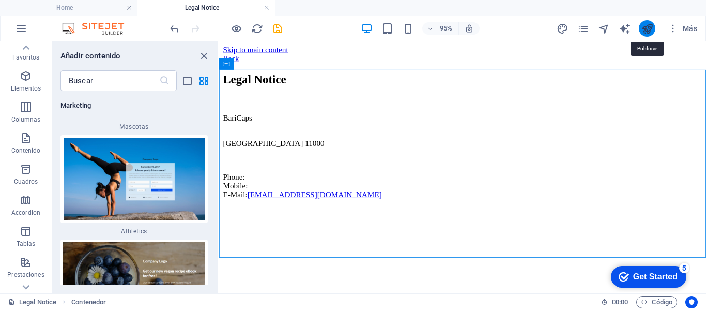
click at [649, 28] on icon "publish" at bounding box center [648, 29] width 12 height 12
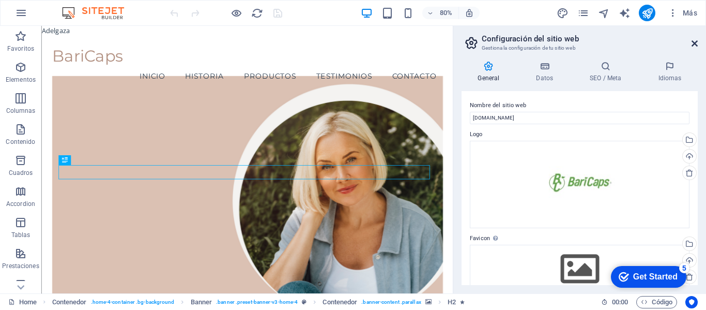
click at [696, 44] on icon at bounding box center [695, 43] width 6 height 8
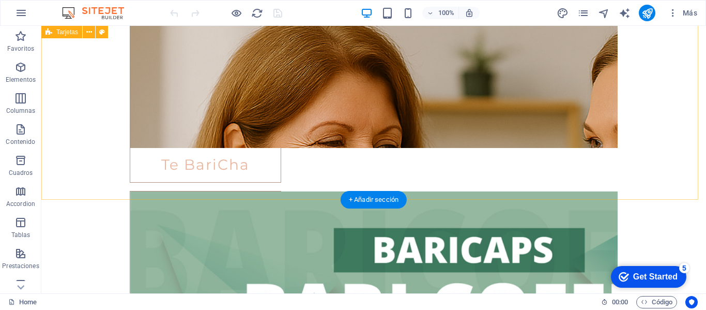
scroll to position [1862, 0]
